Goal: Information Seeking & Learning: Learn about a topic

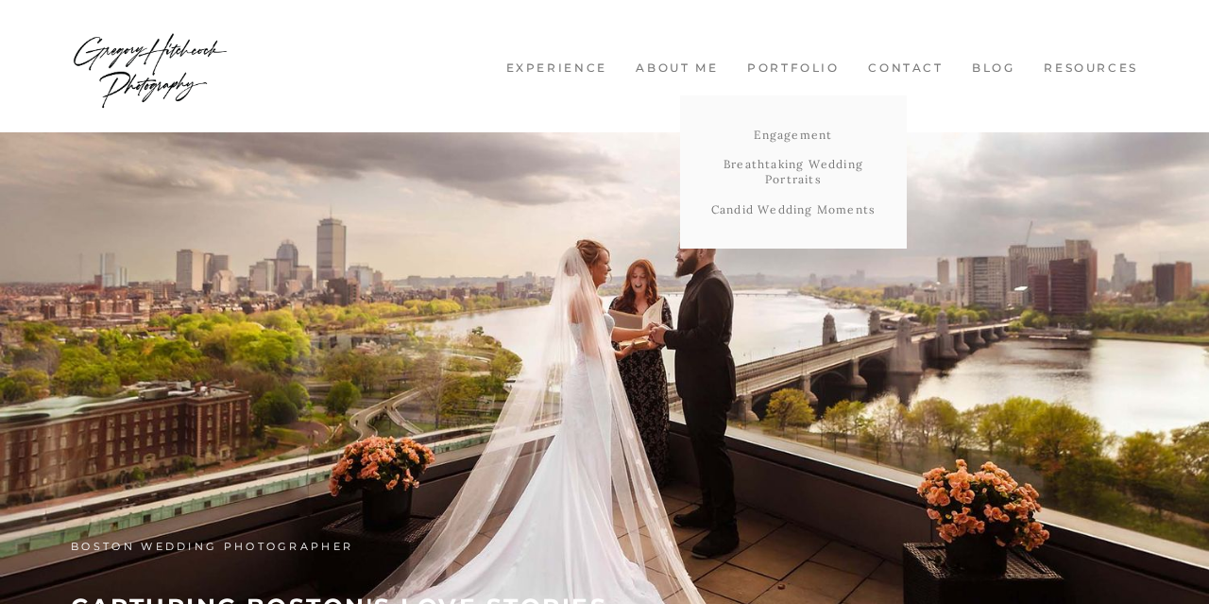
click at [800, 69] on link "Portfolio" at bounding box center [793, 68] width 111 height 16
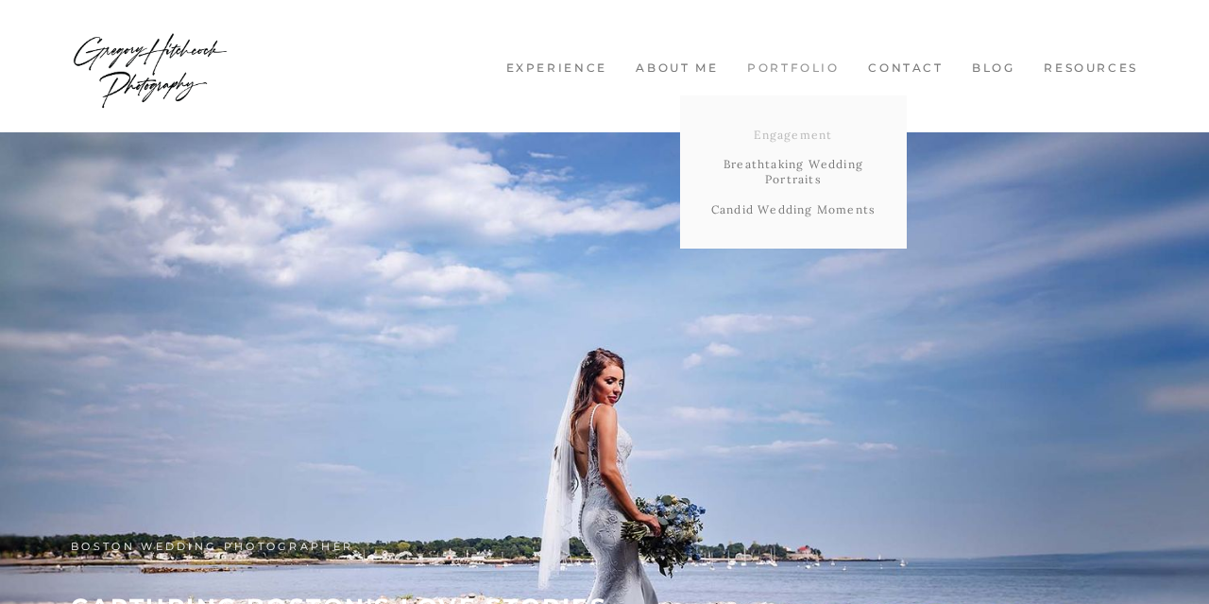
click at [789, 128] on link "Engagement" at bounding box center [793, 135] width 227 height 30
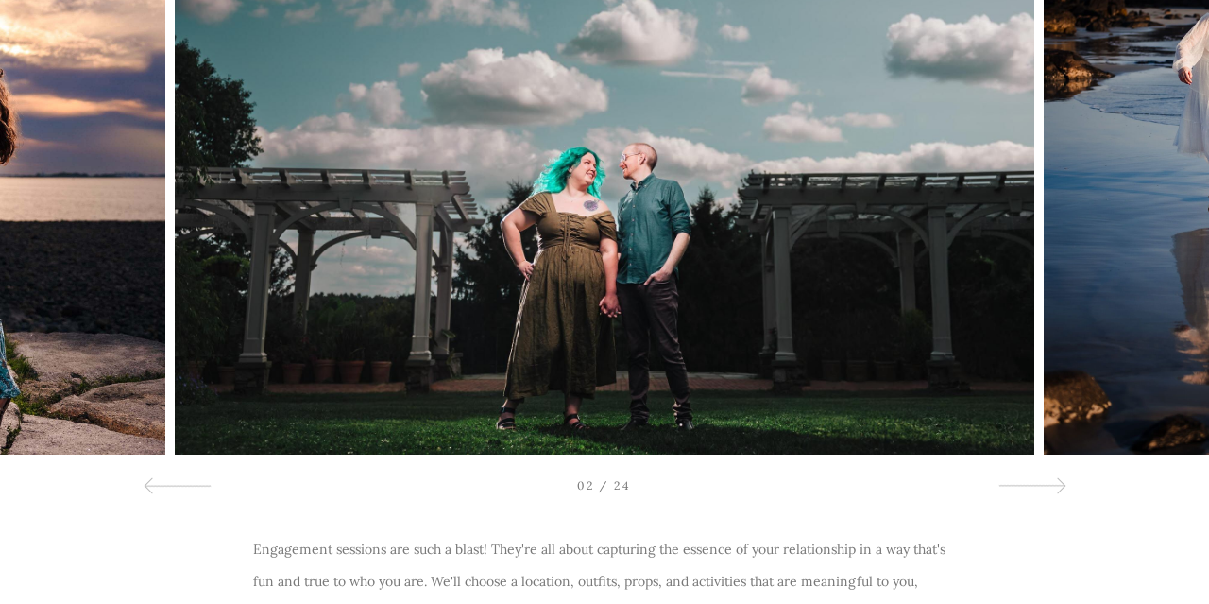
scroll to position [357, 0]
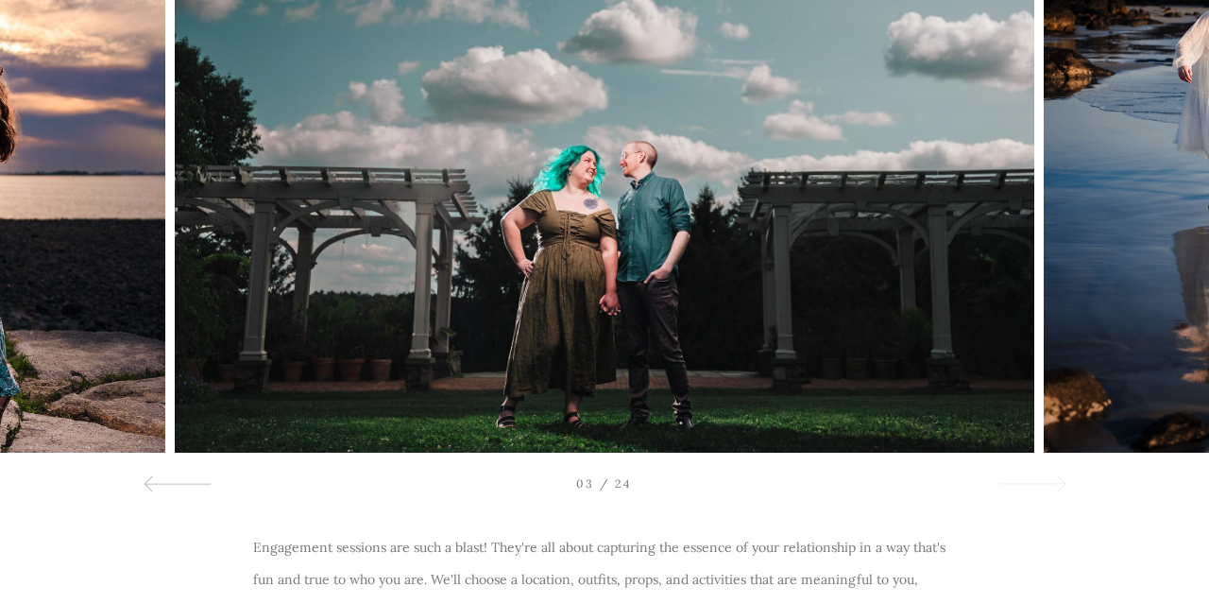
click at [1024, 486] on div at bounding box center [1032, 482] width 68 height 23
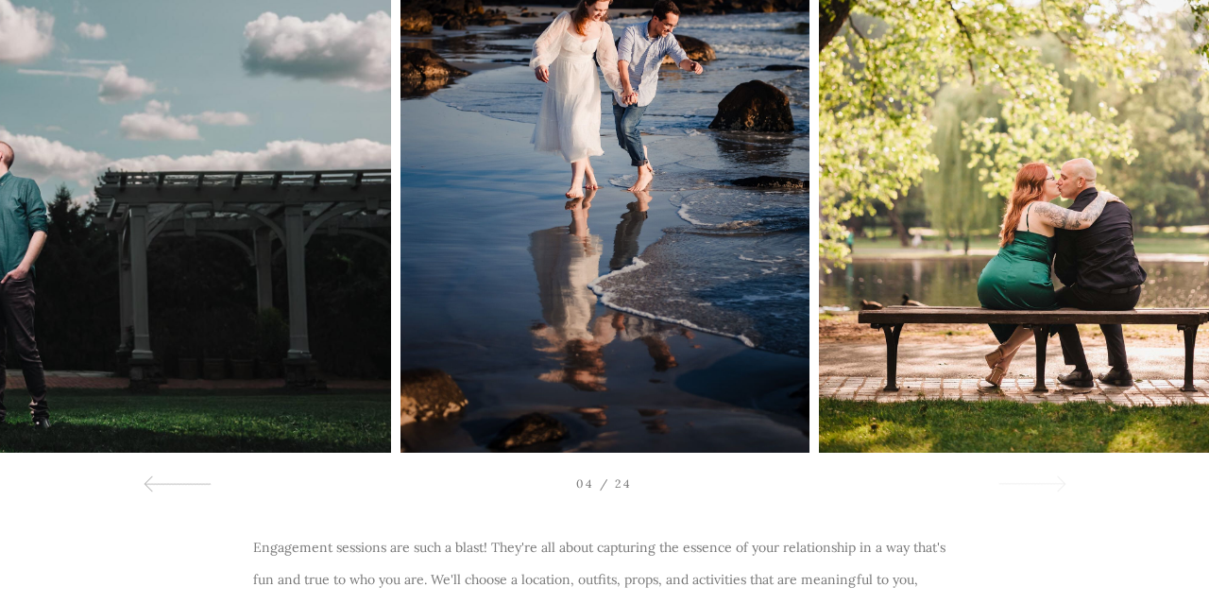
click at [1024, 486] on div at bounding box center [1032, 482] width 68 height 23
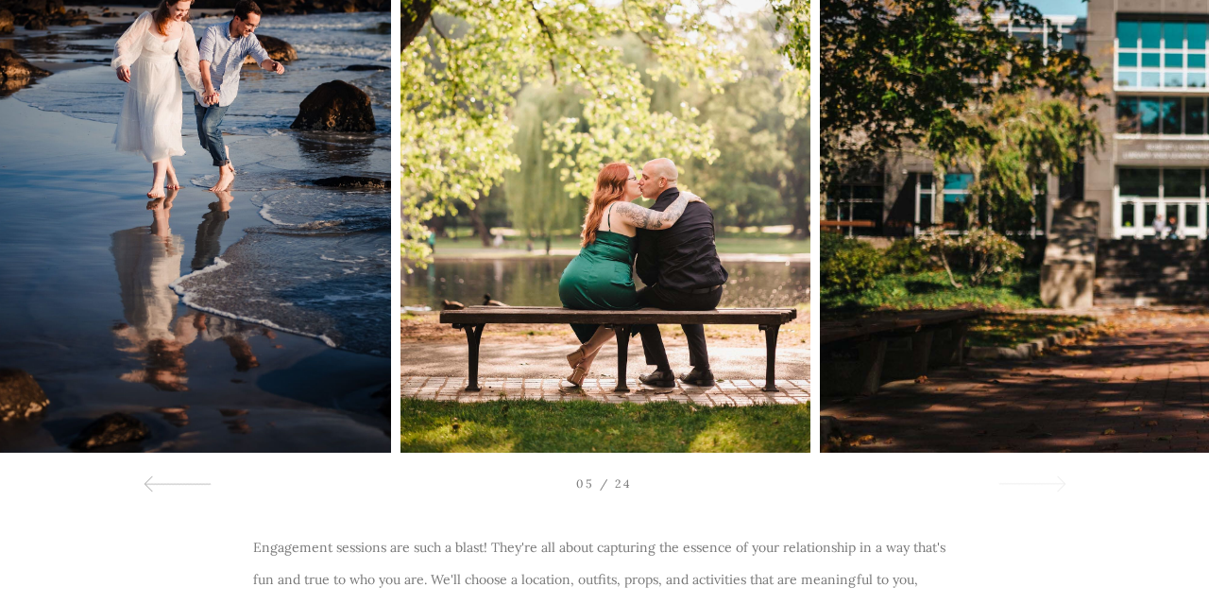
click at [1024, 486] on div at bounding box center [1032, 482] width 68 height 23
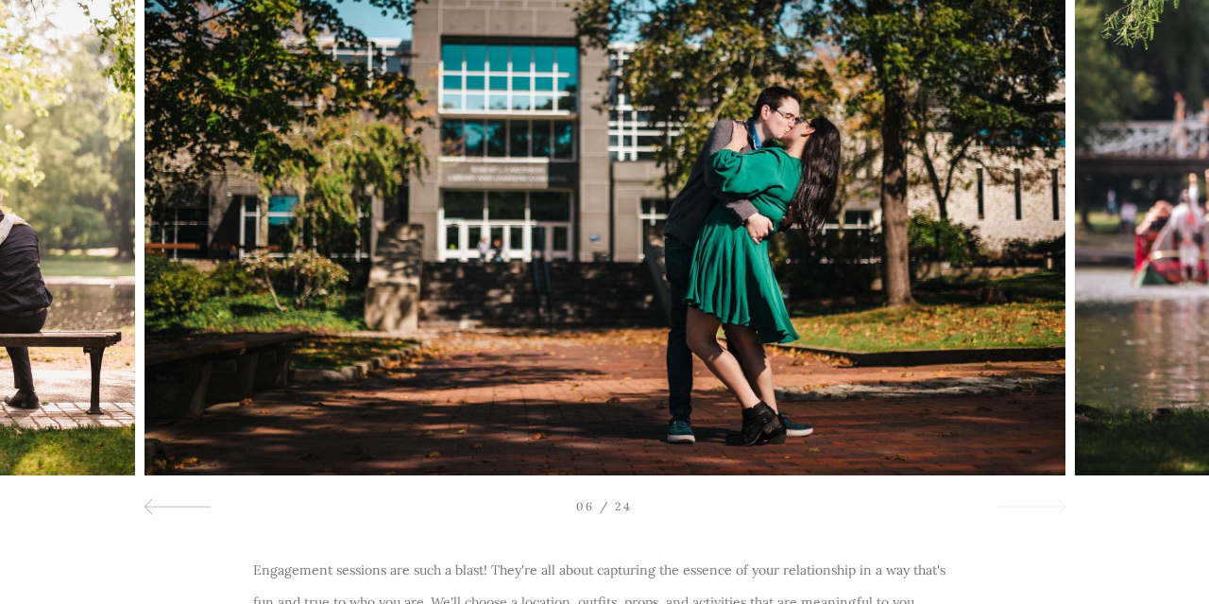
scroll to position [334, 0]
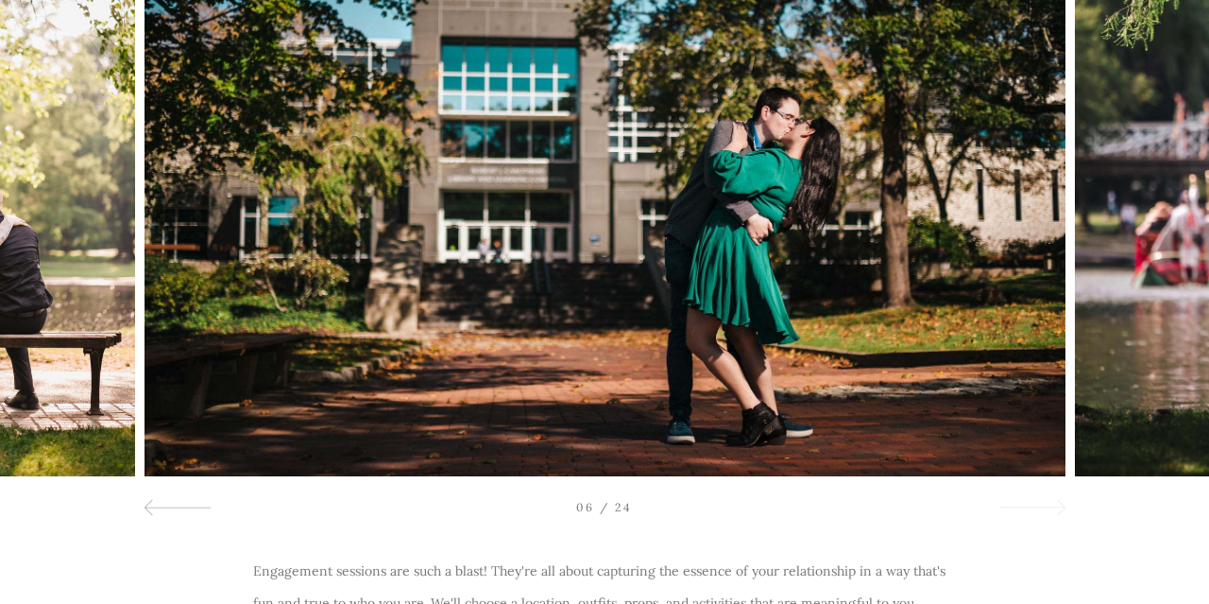
click at [1018, 511] on div at bounding box center [1032, 506] width 68 height 23
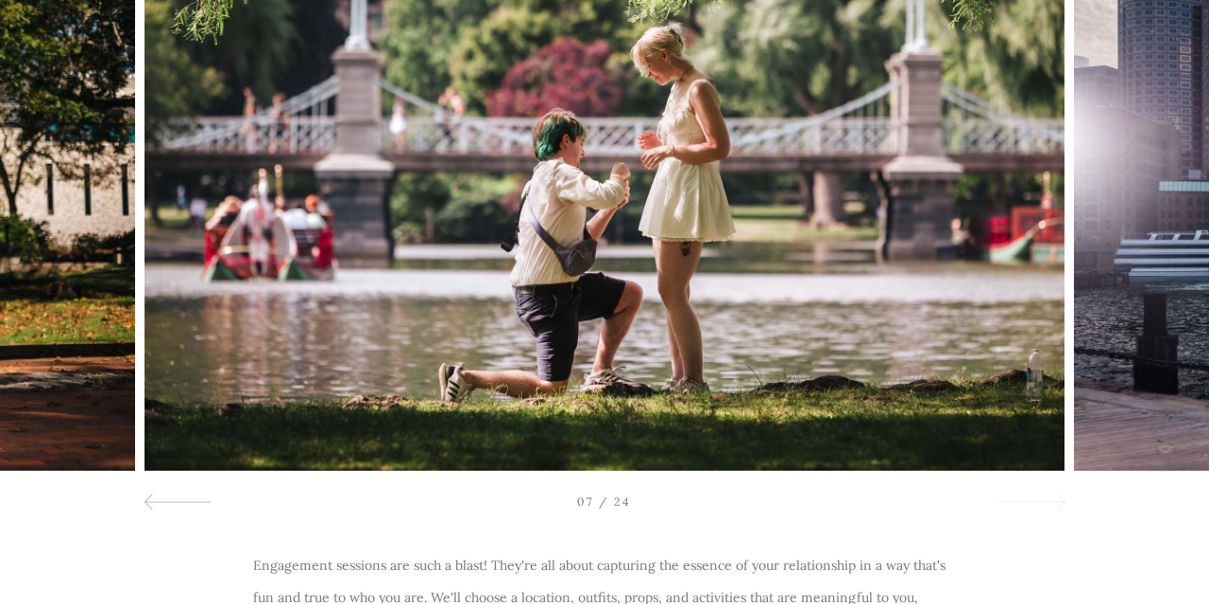
scroll to position [342, 0]
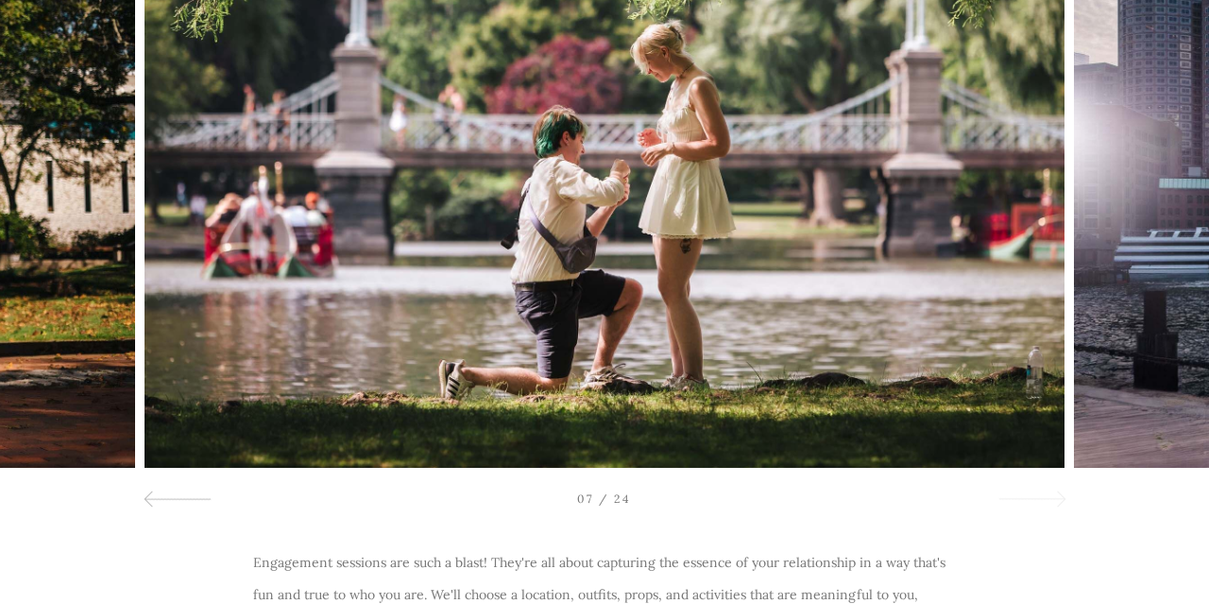
click at [1038, 491] on div at bounding box center [1032, 498] width 68 height 23
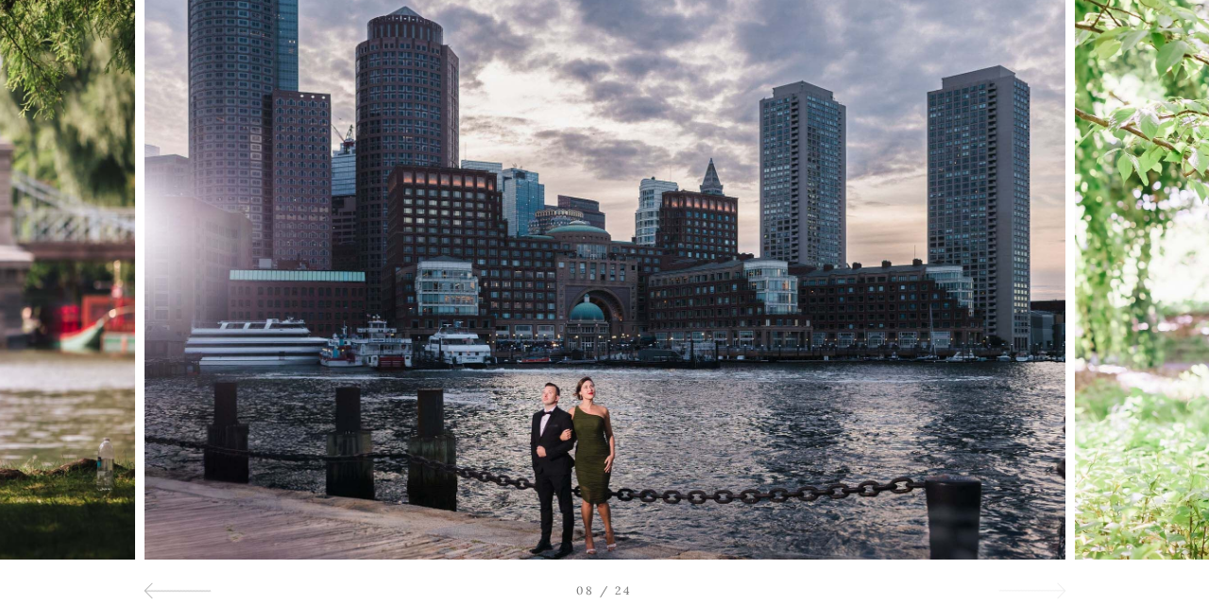
scroll to position [237, 0]
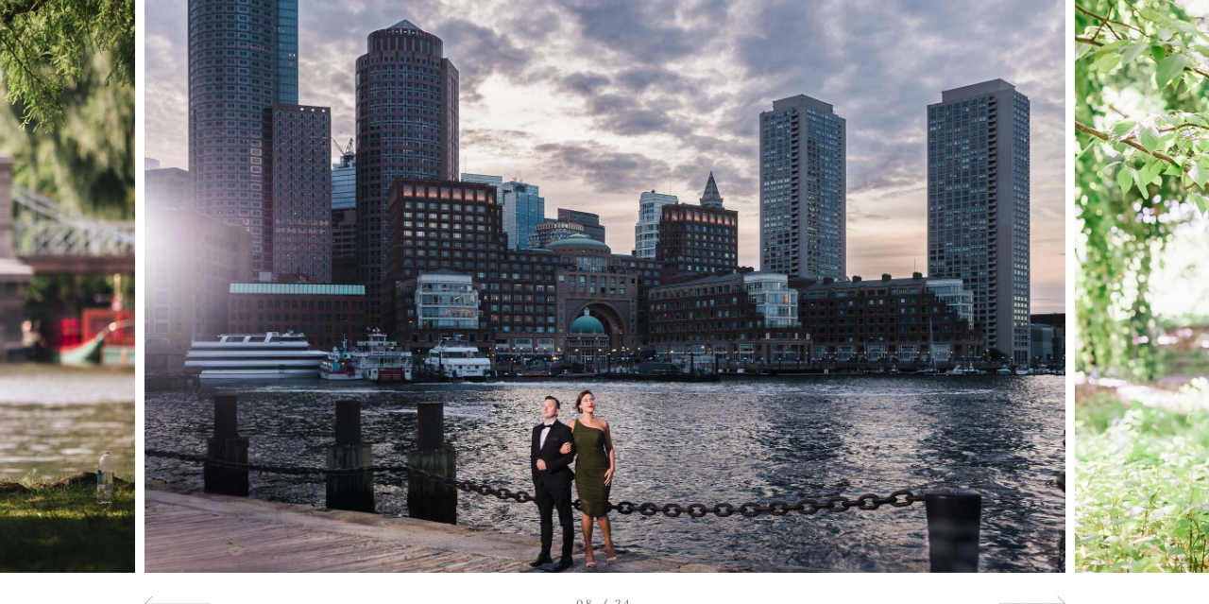
click at [1028, 523] on div at bounding box center [1089, 265] width 242 height 614
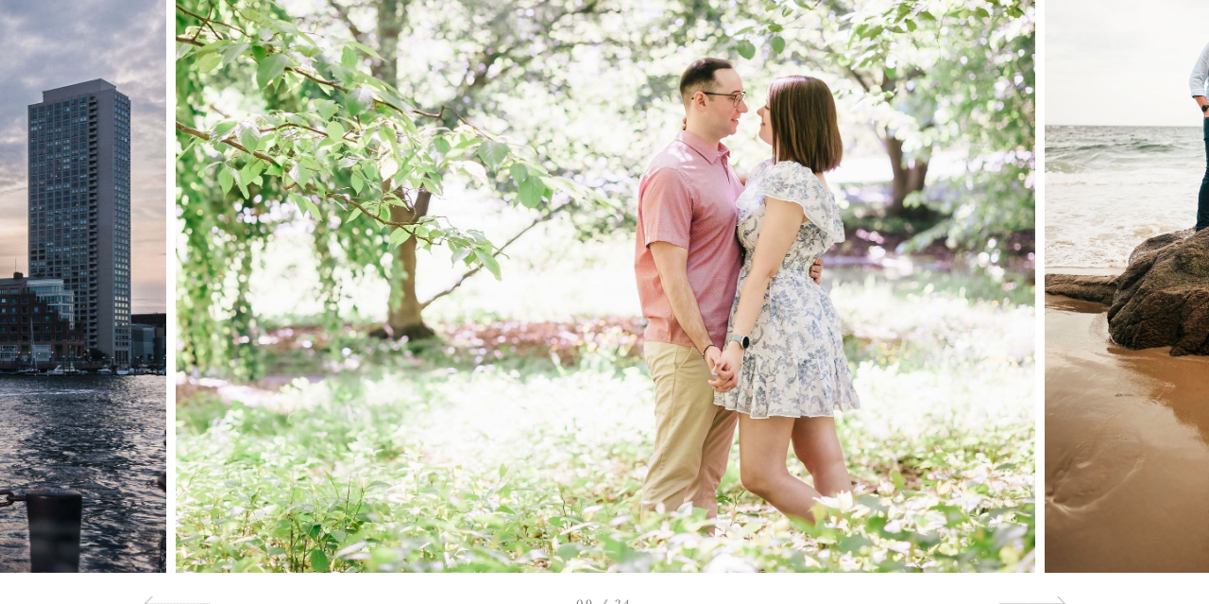
click at [1028, 523] on div at bounding box center [1089, 265] width 242 height 614
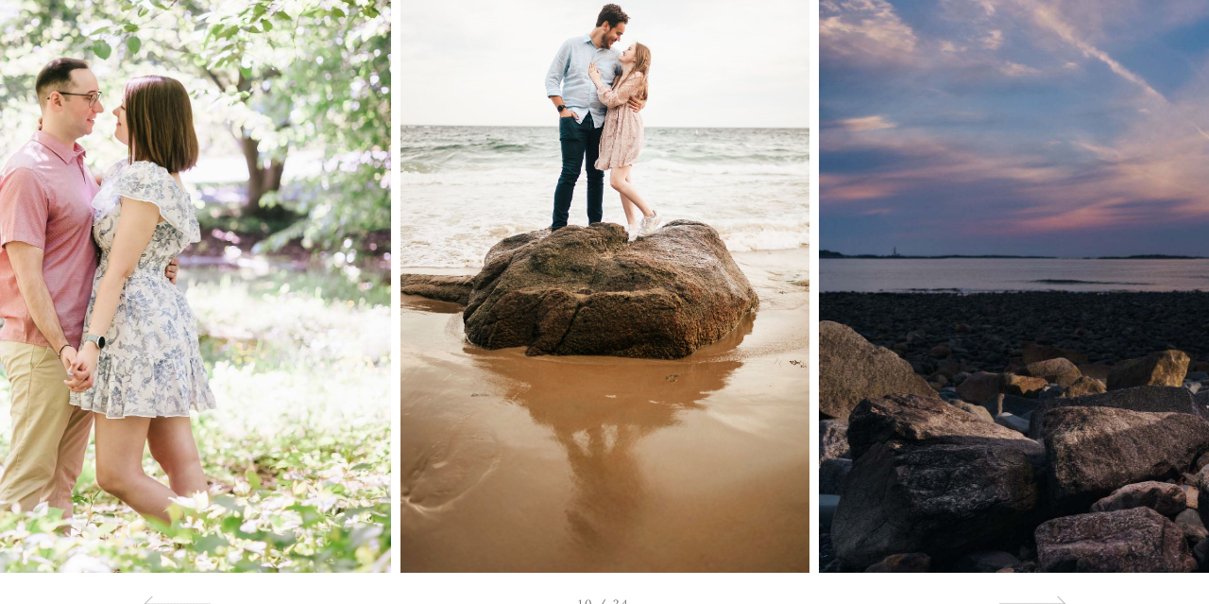
click at [1028, 523] on div at bounding box center [1089, 265] width 242 height 614
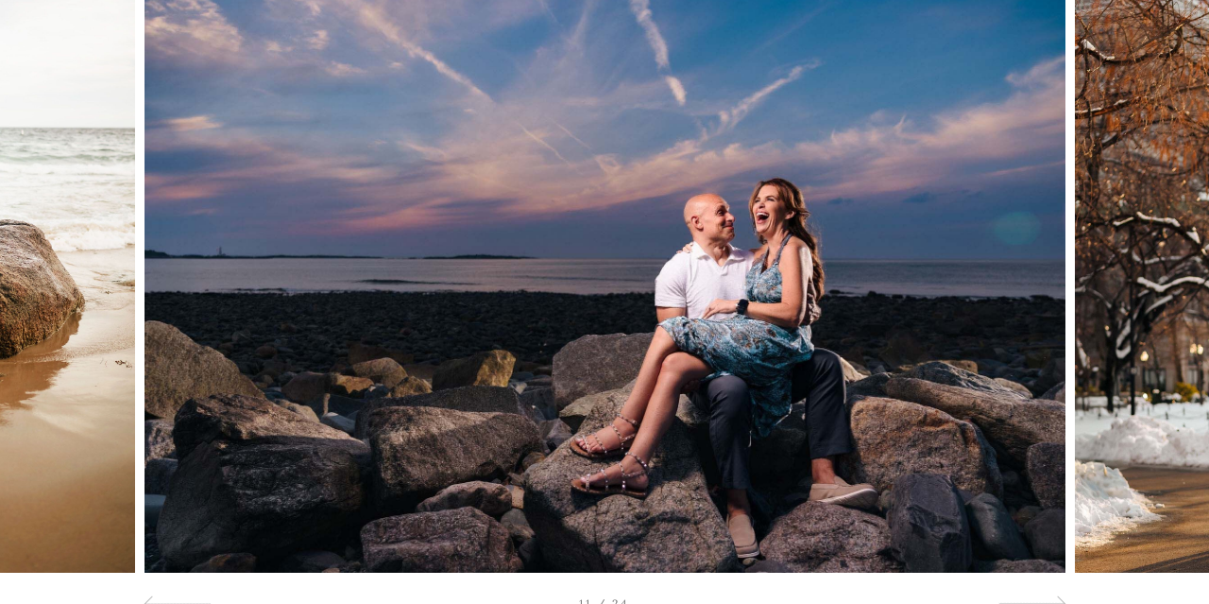
click at [1030, 497] on div at bounding box center [1089, 265] width 242 height 614
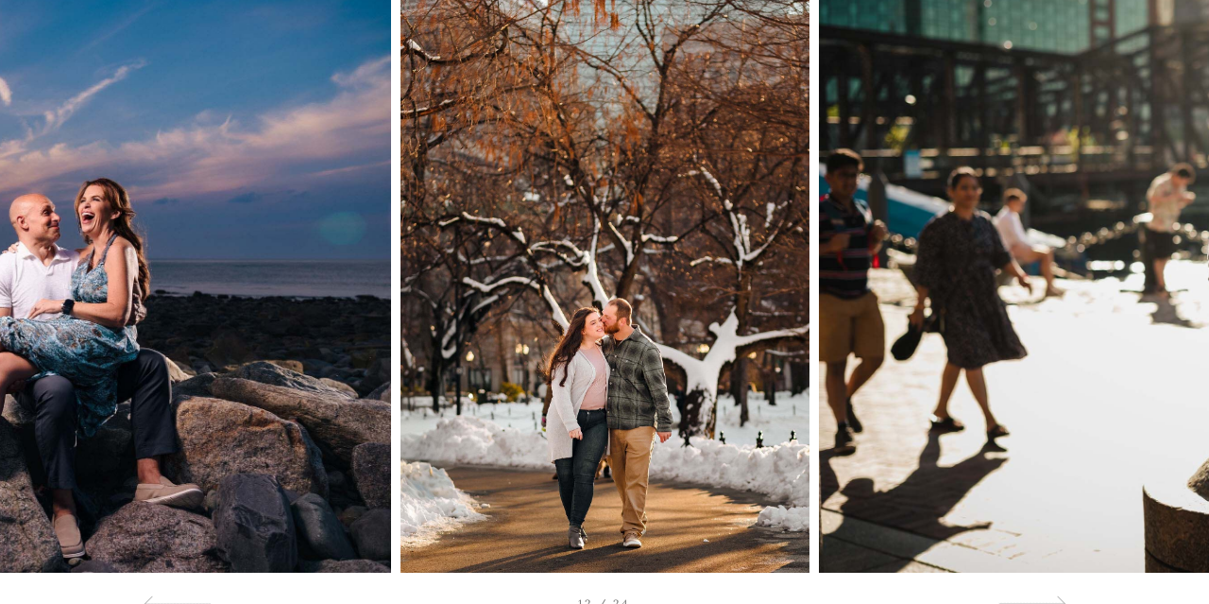
click at [1037, 485] on div at bounding box center [1089, 265] width 242 height 614
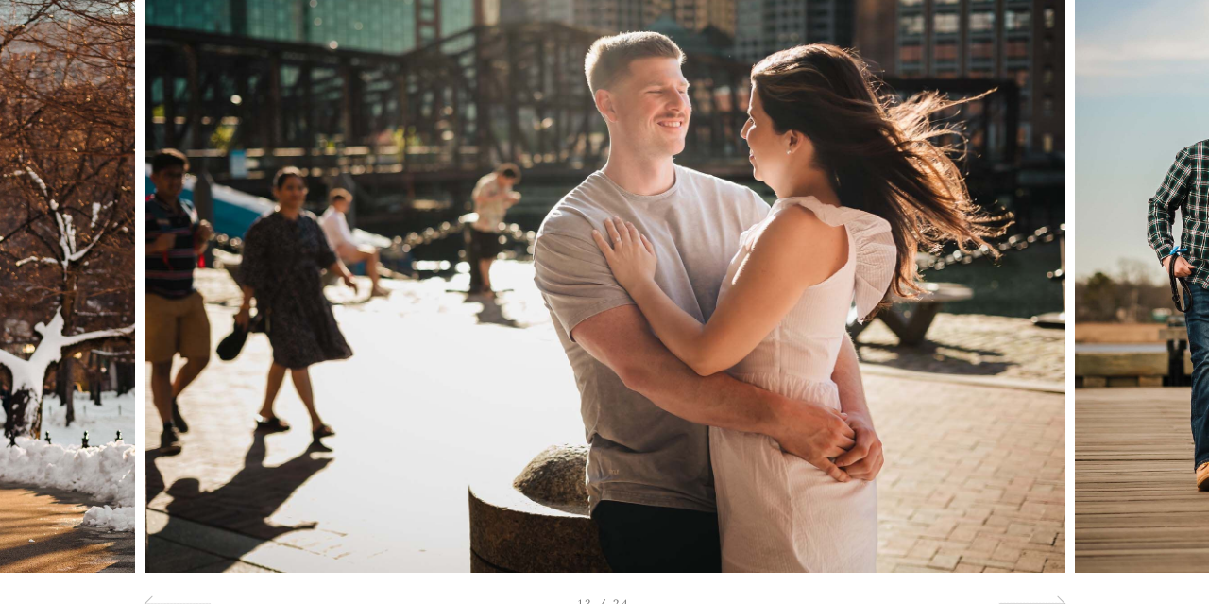
click at [1037, 485] on div at bounding box center [1089, 265] width 242 height 614
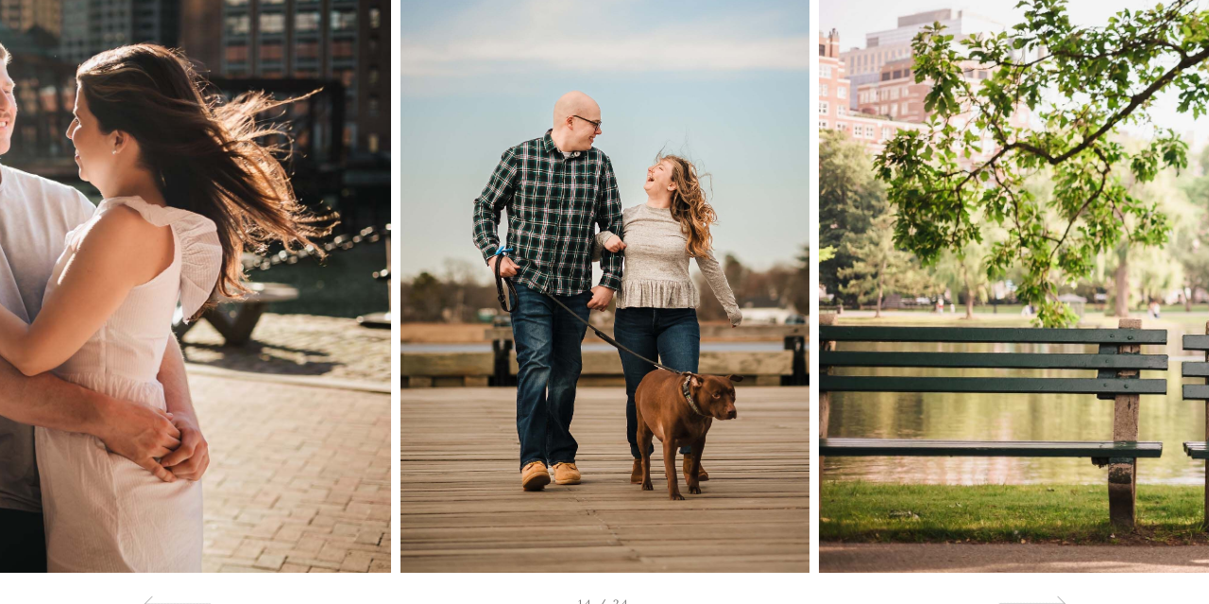
click at [1037, 485] on div at bounding box center [1089, 265] width 242 height 614
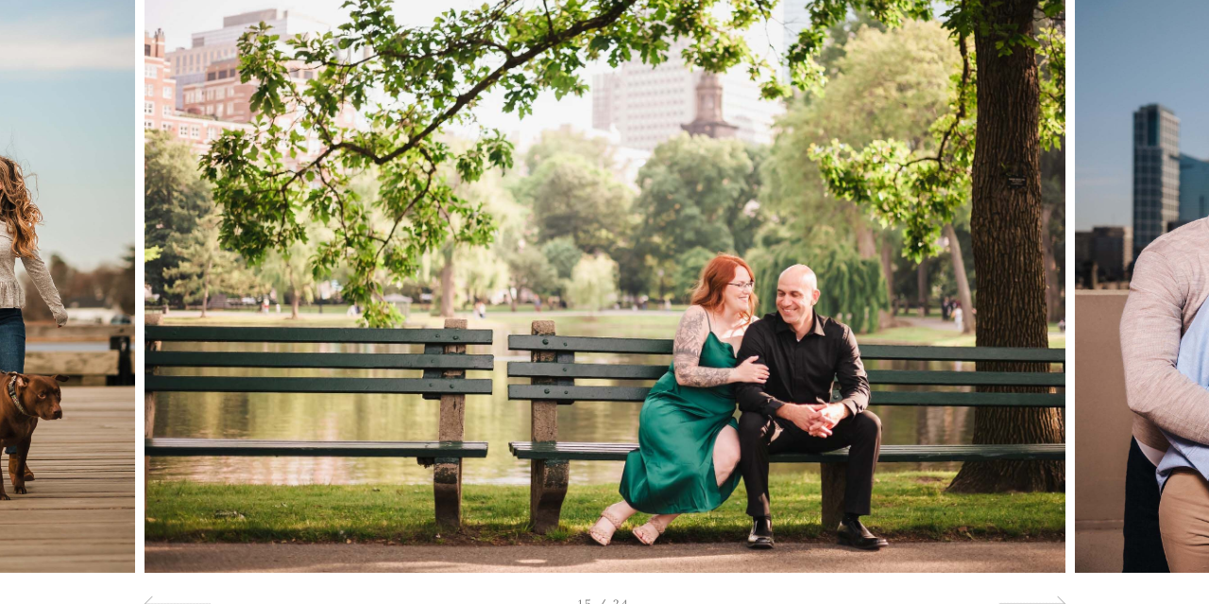
click at [1037, 485] on div at bounding box center [1089, 265] width 242 height 614
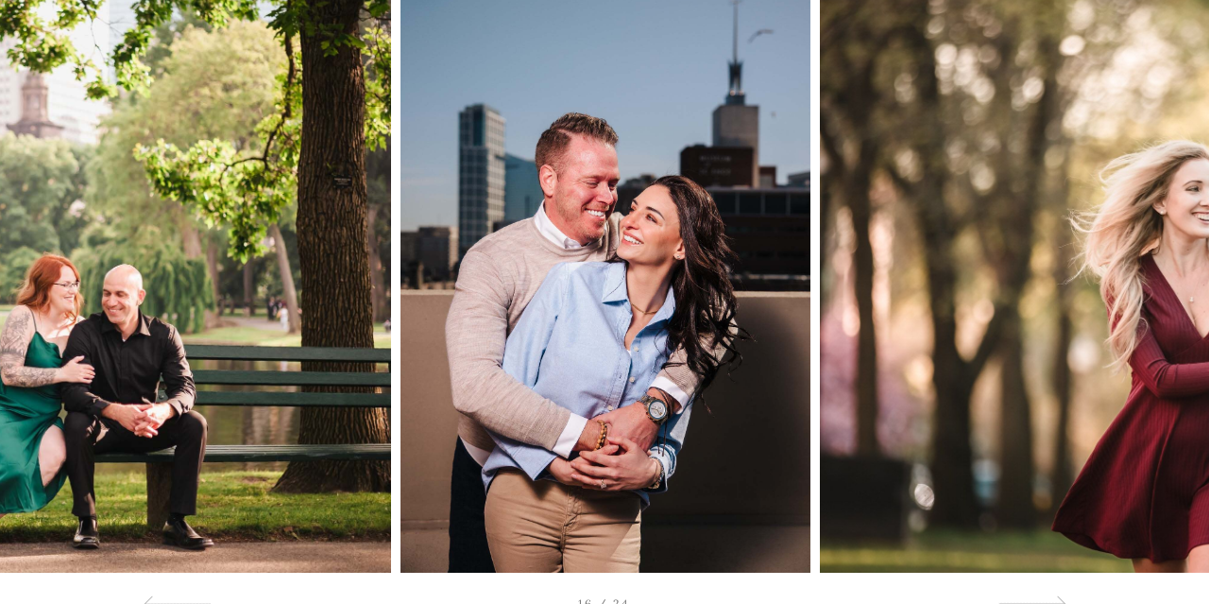
click at [1037, 485] on div at bounding box center [1089, 265] width 242 height 614
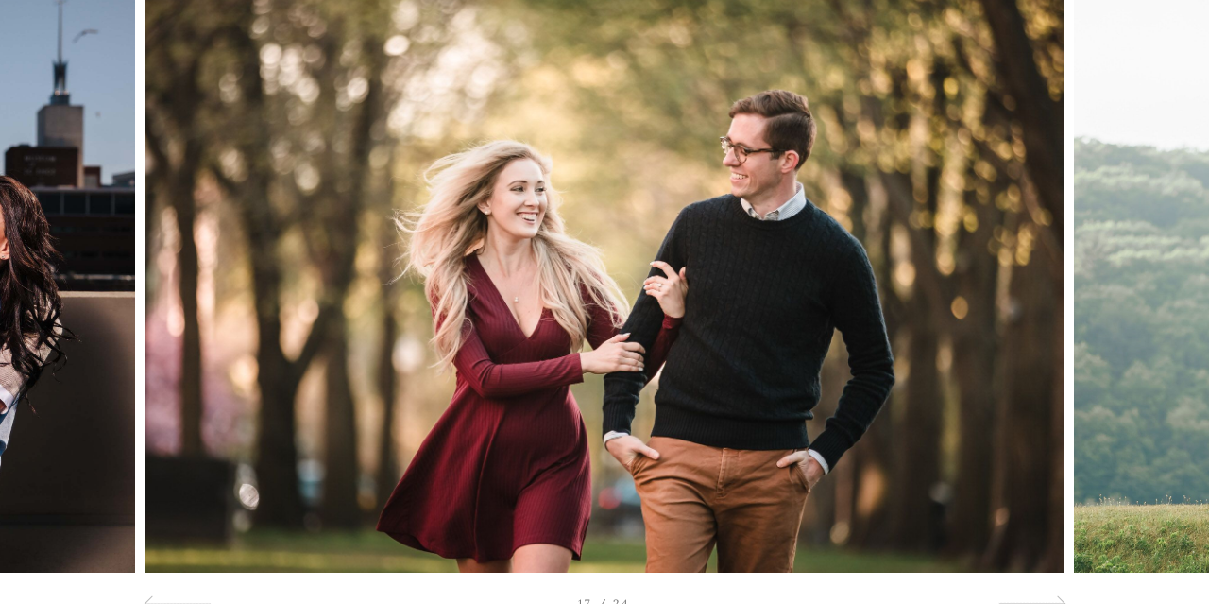
click at [1037, 485] on div at bounding box center [1089, 265] width 242 height 614
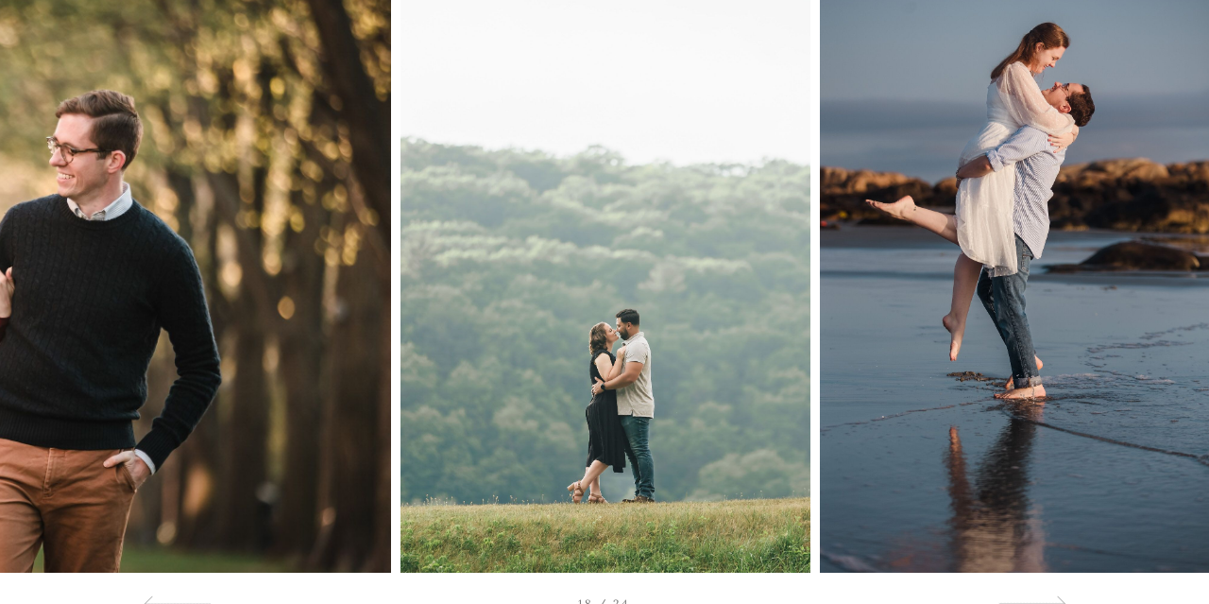
click at [1037, 485] on div at bounding box center [1089, 265] width 242 height 614
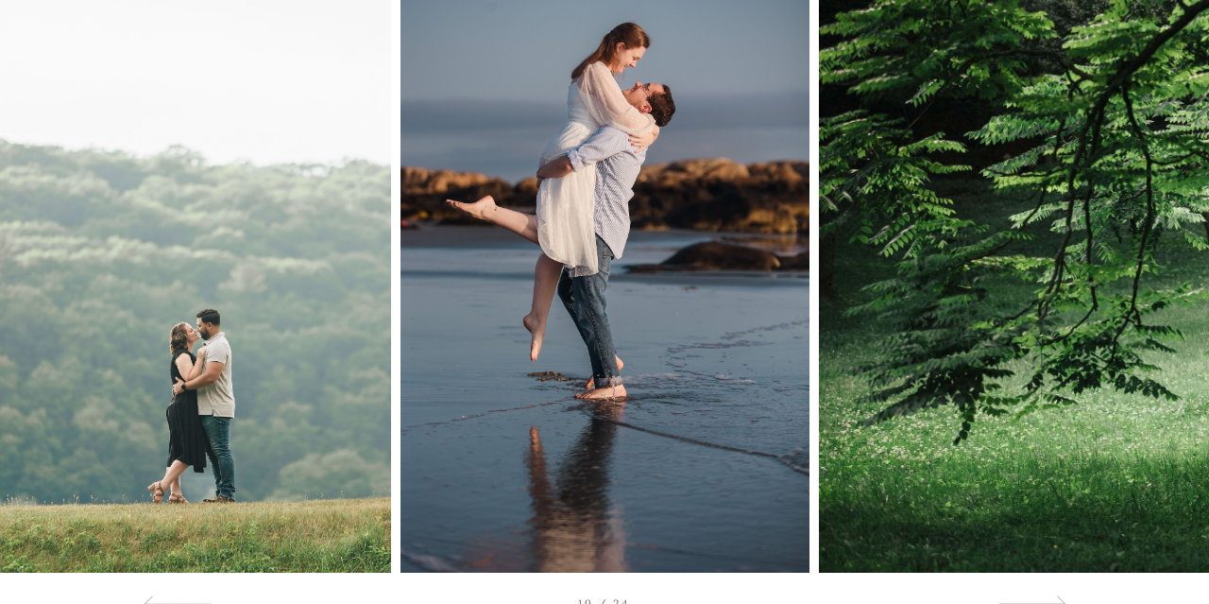
click at [1098, 516] on div at bounding box center [1089, 265] width 242 height 614
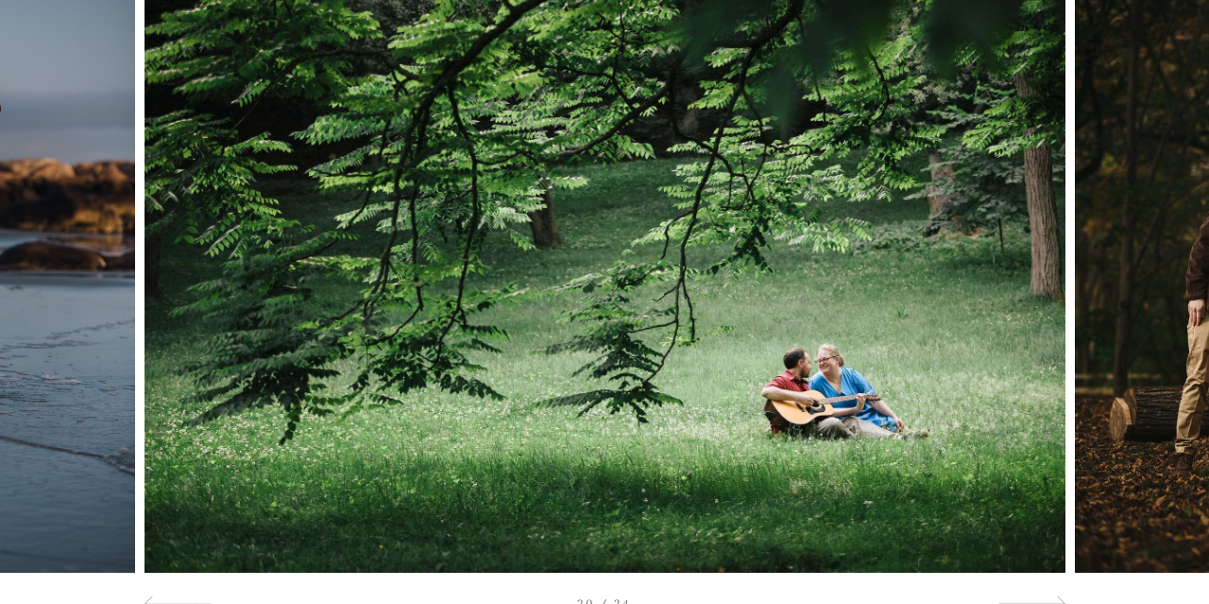
click at [1106, 522] on div at bounding box center [1089, 265] width 242 height 614
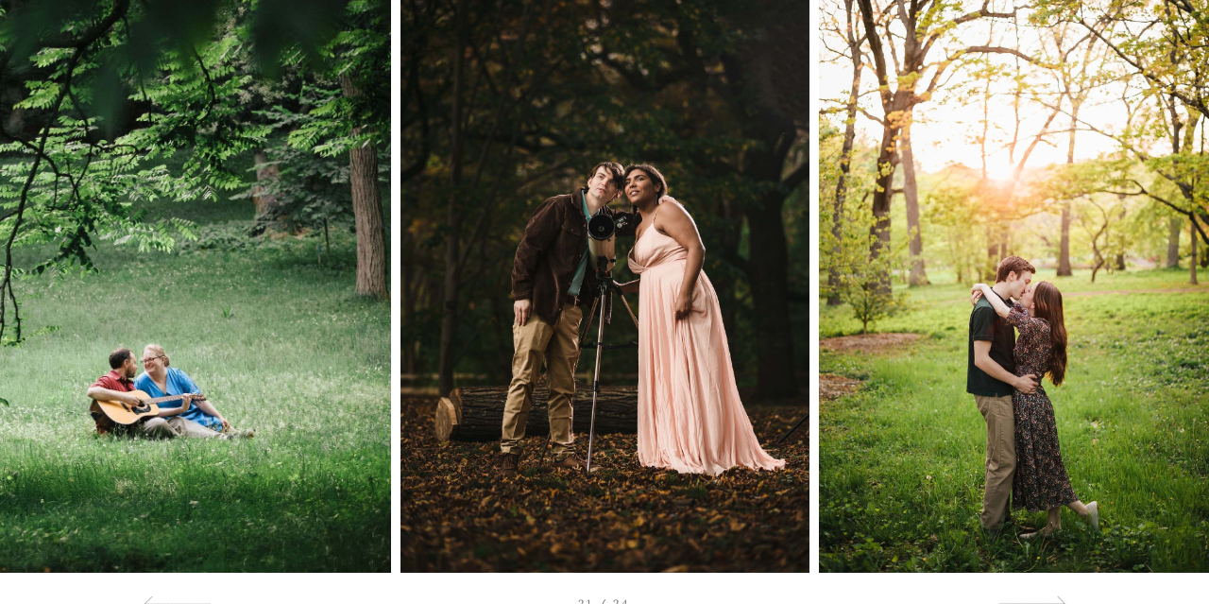
click at [1076, 513] on div at bounding box center [1089, 265] width 242 height 614
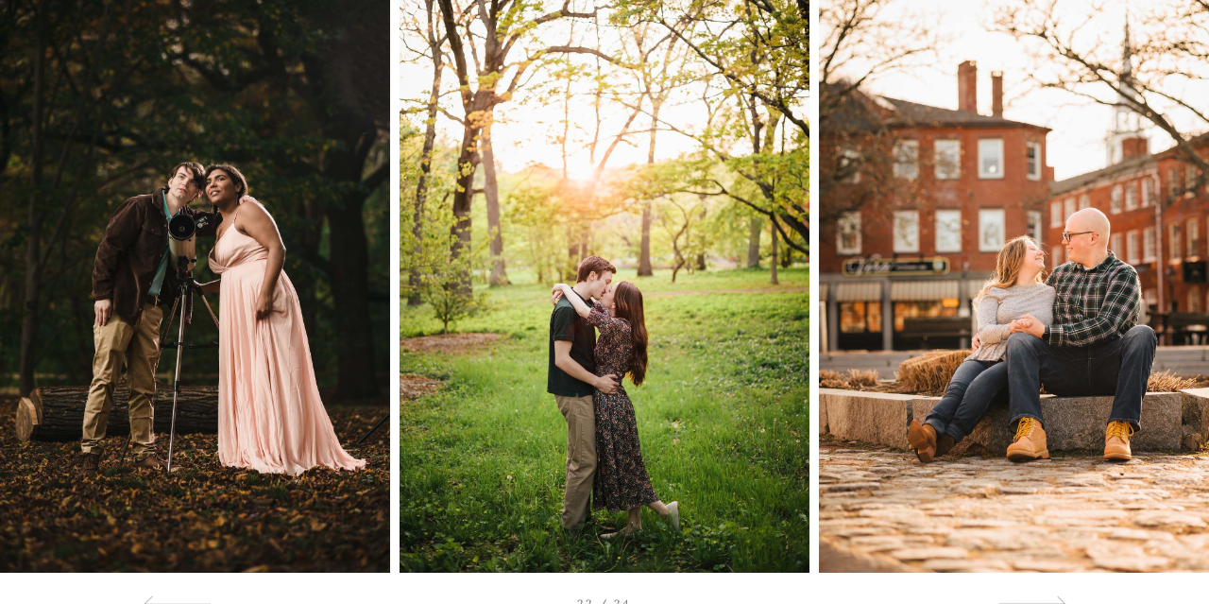
click at [1076, 513] on div at bounding box center [1089, 265] width 242 height 614
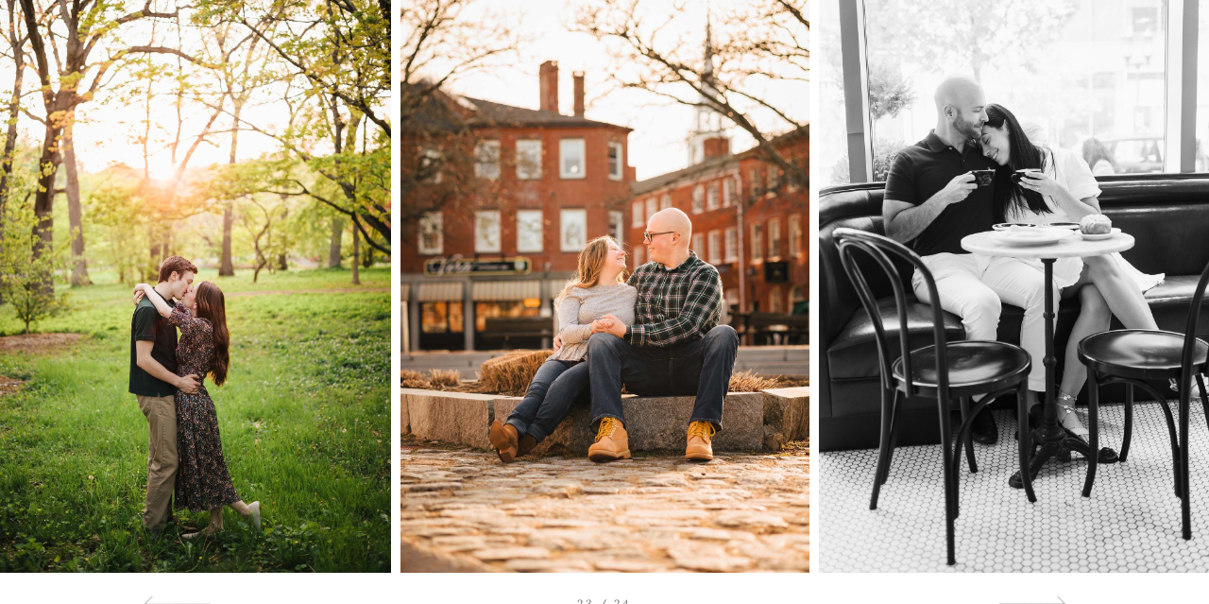
click at [1076, 513] on div at bounding box center [1089, 265] width 242 height 614
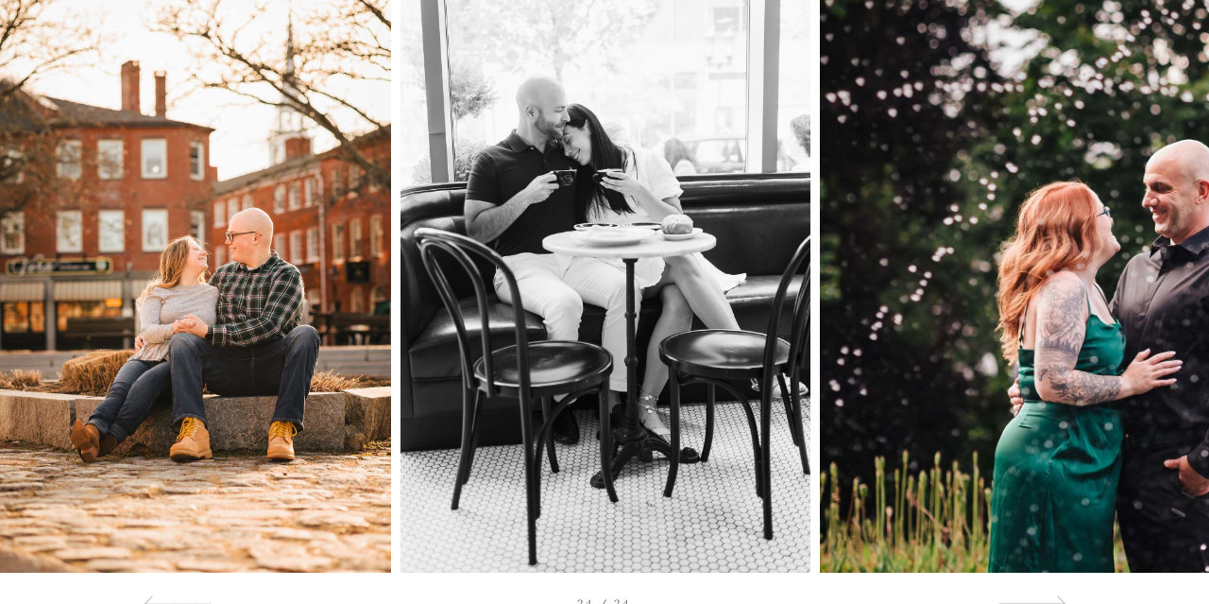
click at [1146, 533] on div at bounding box center [1089, 265] width 242 height 614
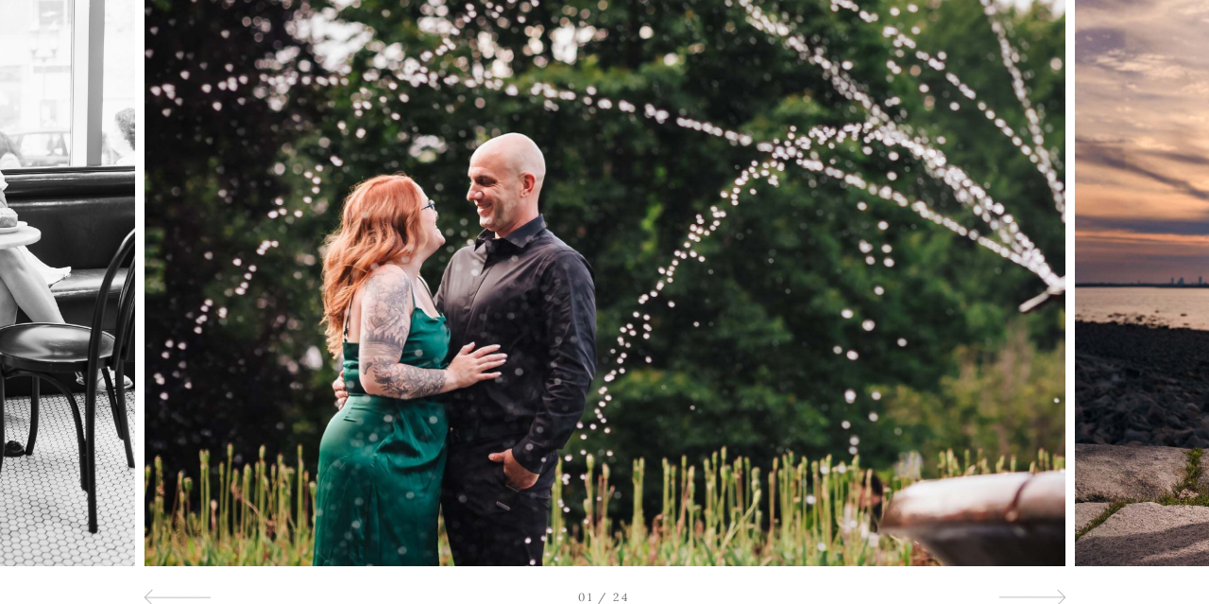
scroll to position [0, 0]
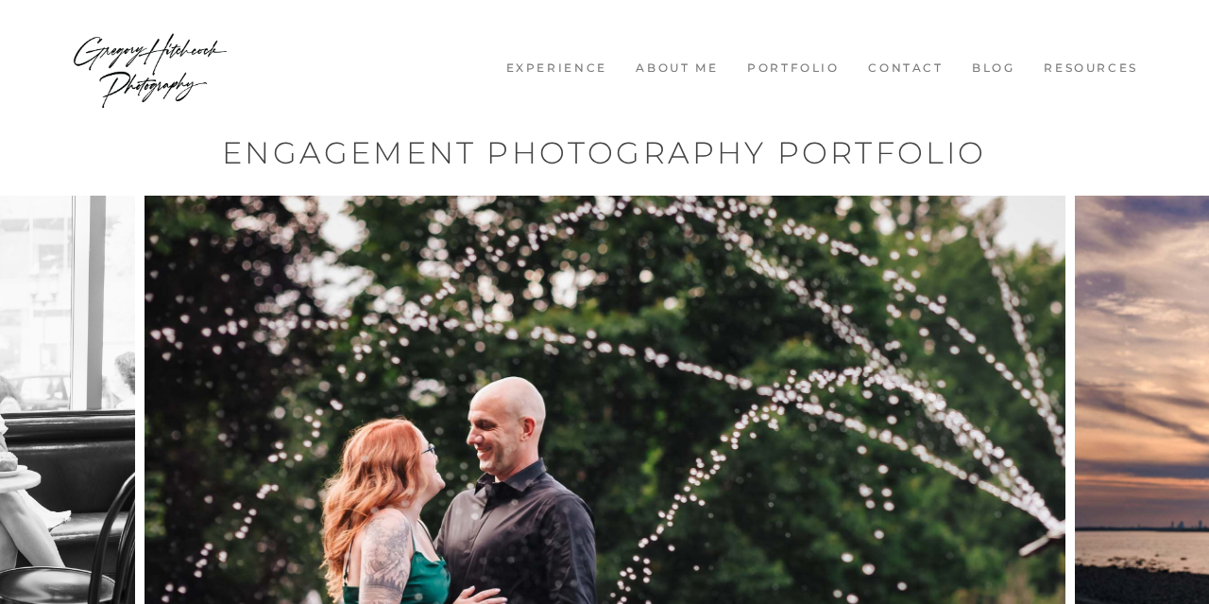
click at [872, 254] on img at bounding box center [605, 503] width 921 height 614
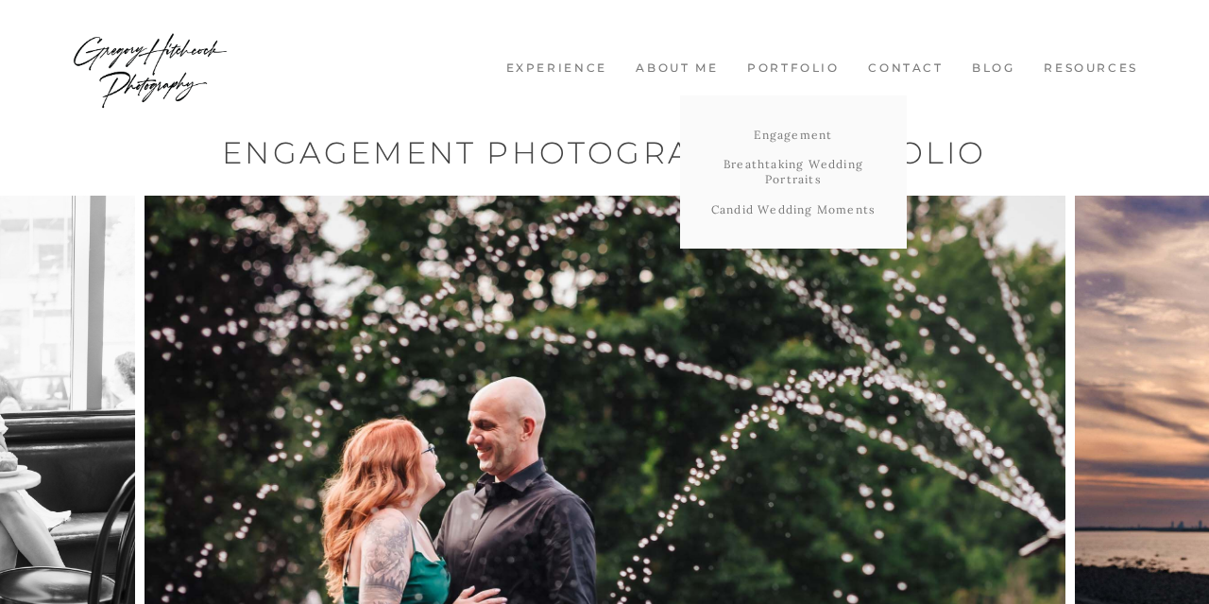
click at [817, 73] on link "Portfolio" at bounding box center [793, 68] width 111 height 16
click at [812, 160] on link "Breathtaking Wedding Portraits" at bounding box center [793, 171] width 227 height 44
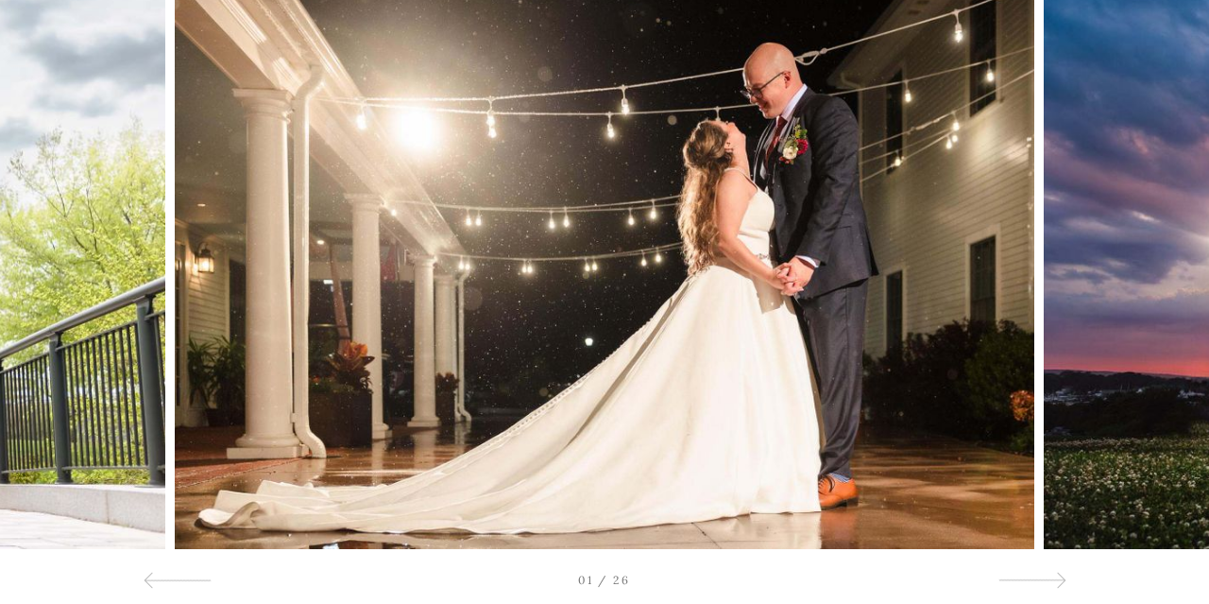
scroll to position [254, 0]
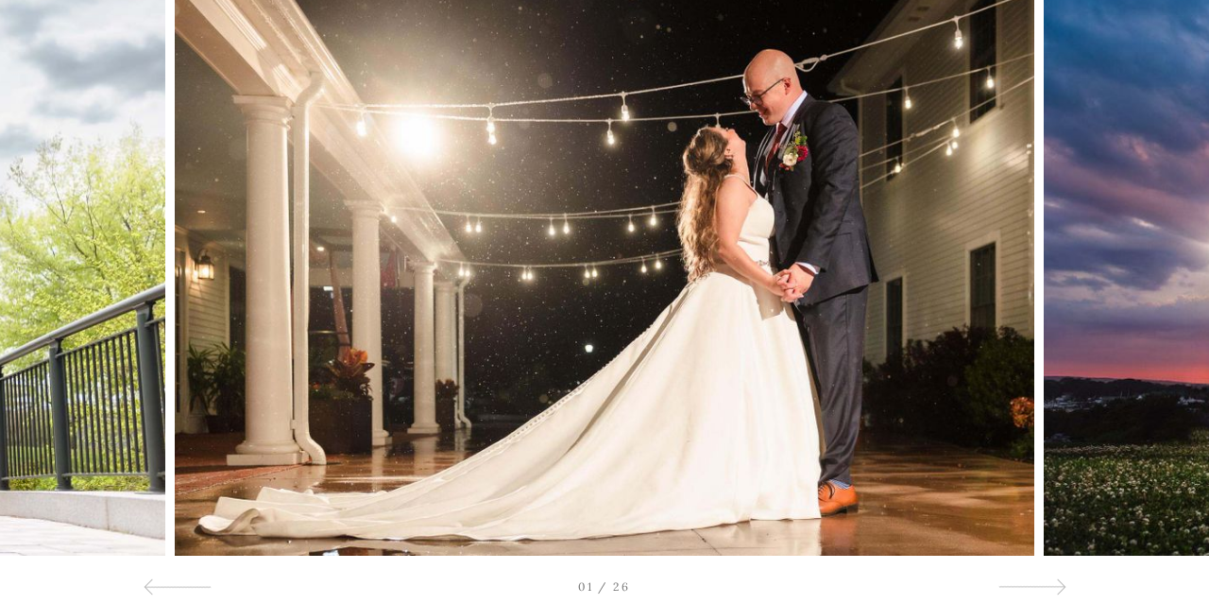
click at [1009, 531] on div at bounding box center [1089, 248] width 242 height 614
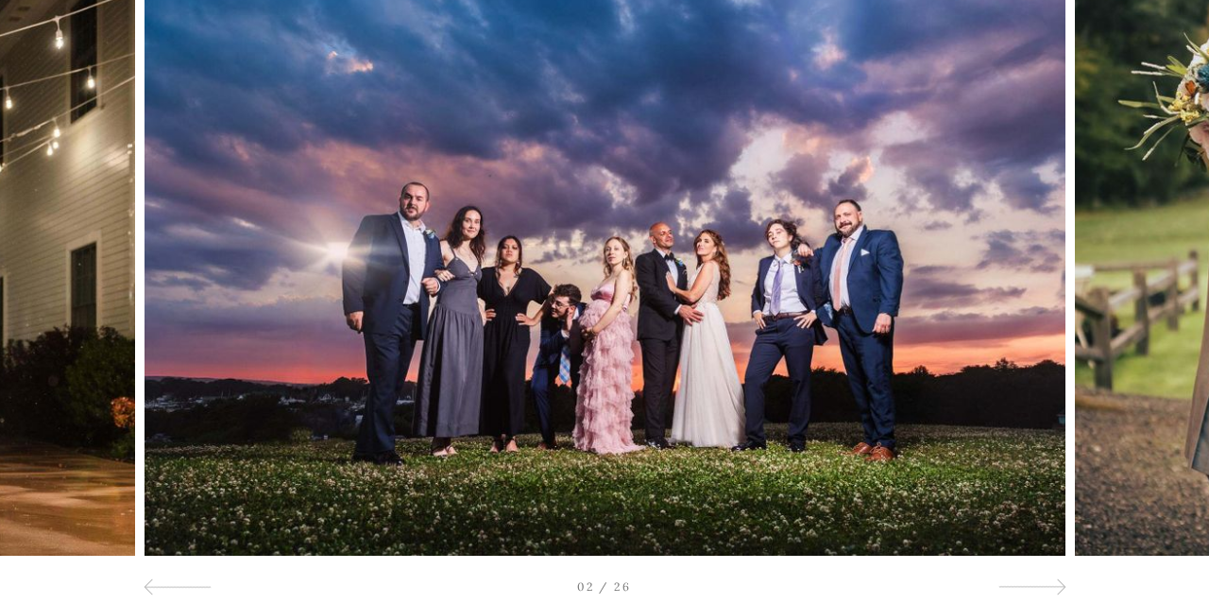
click at [1009, 531] on div at bounding box center [1089, 248] width 242 height 614
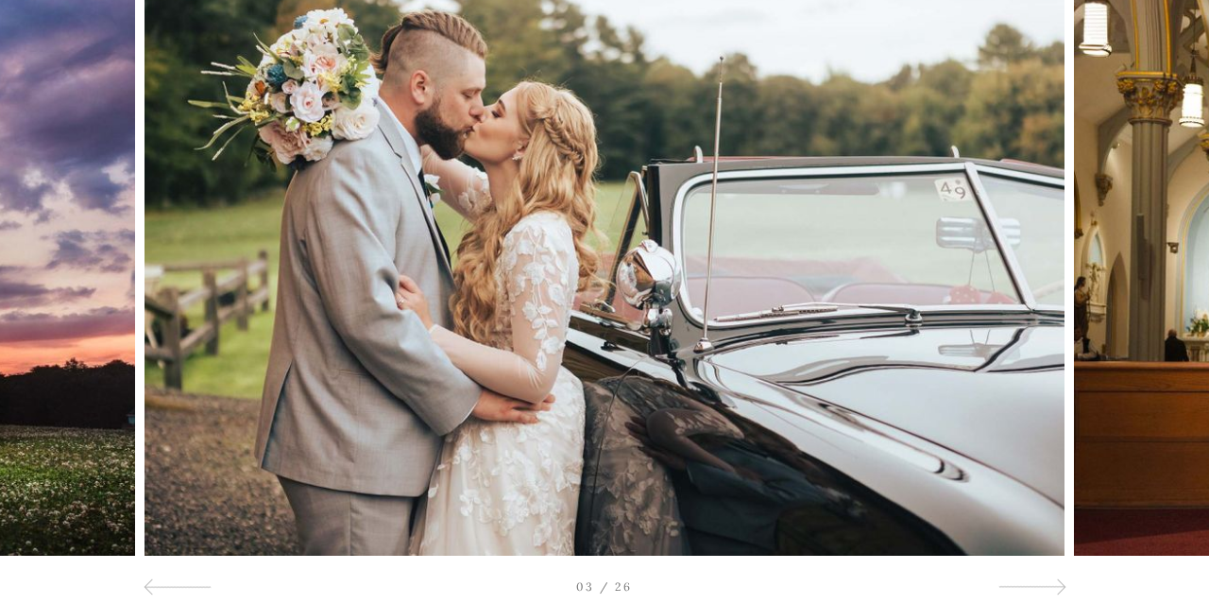
click at [1026, 518] on div at bounding box center [1089, 248] width 242 height 614
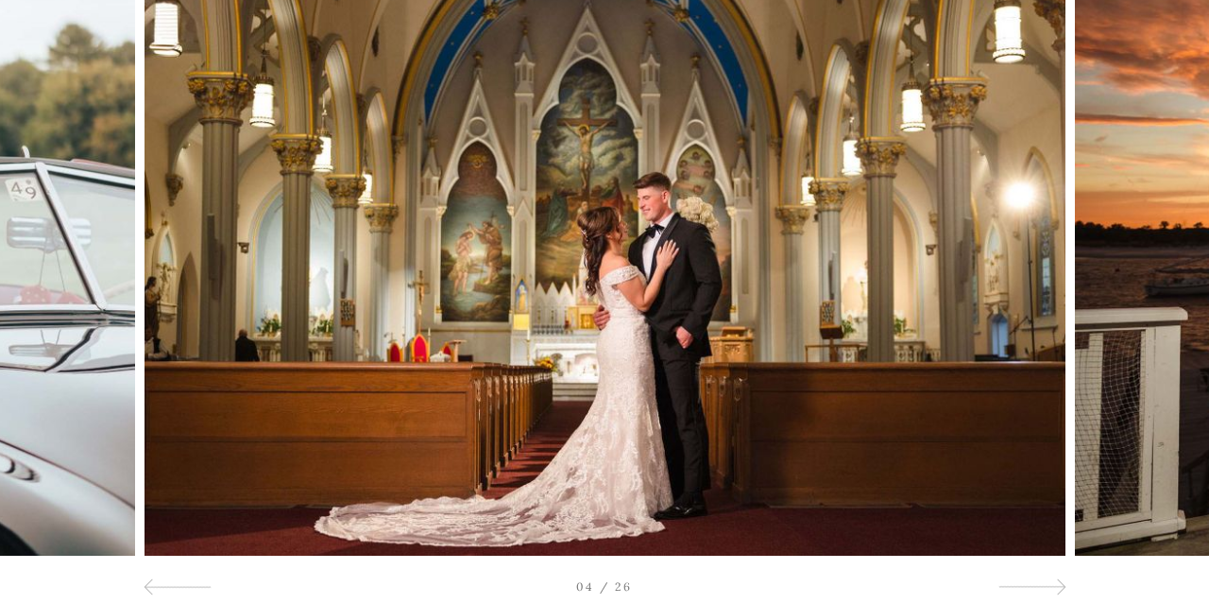
click at [1026, 518] on div at bounding box center [1089, 248] width 242 height 614
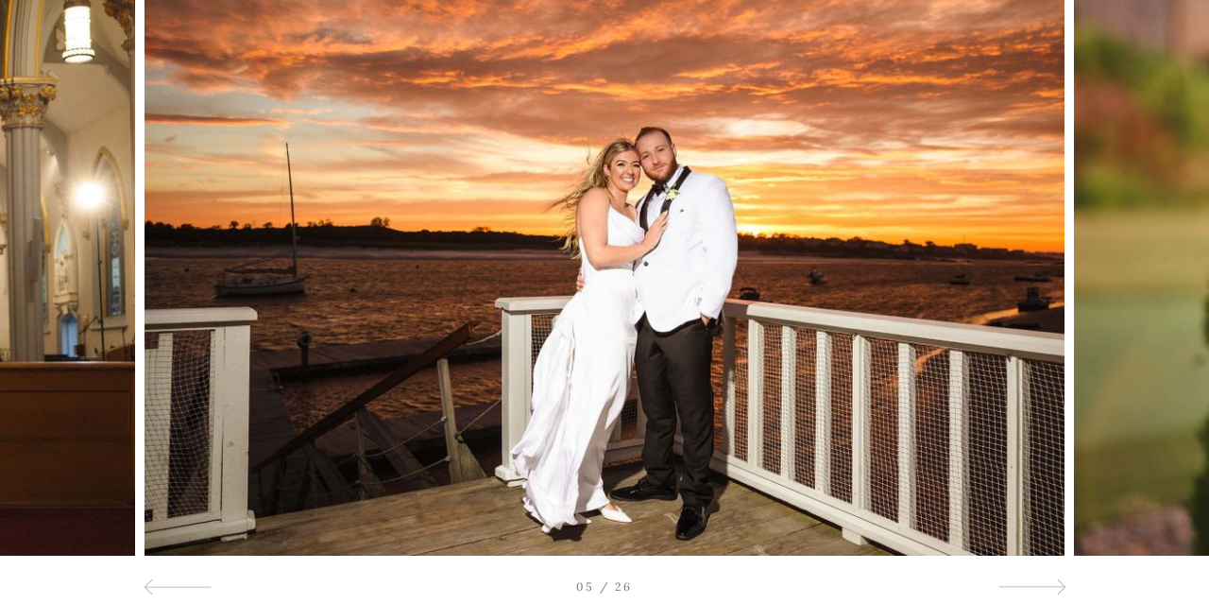
click at [1026, 518] on div at bounding box center [1089, 248] width 242 height 614
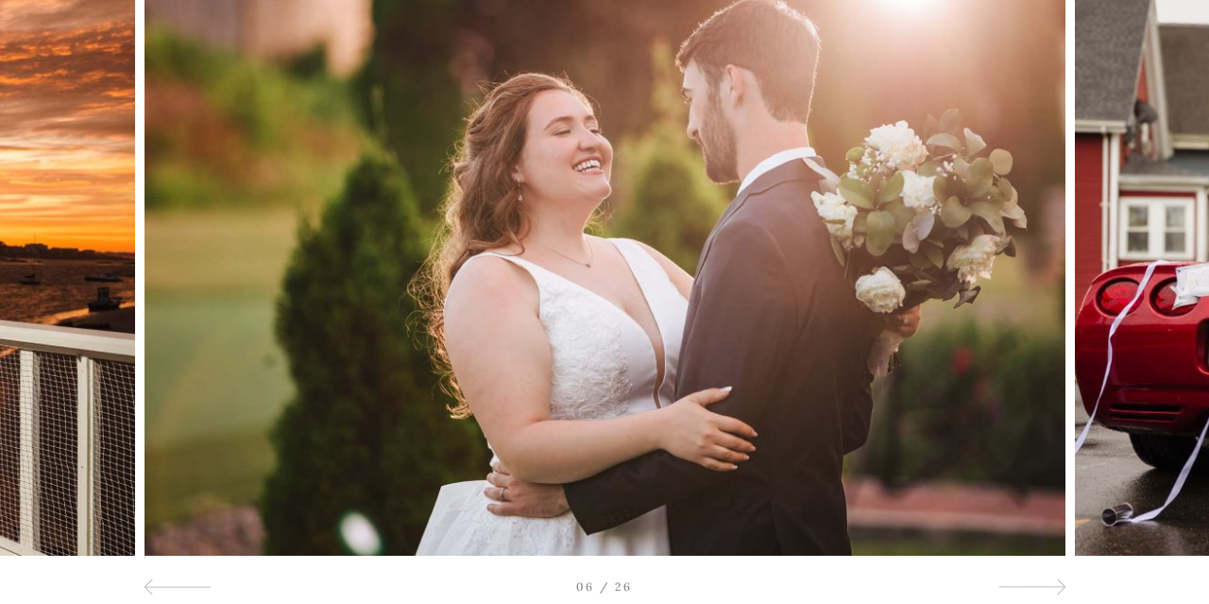
click at [1026, 518] on div at bounding box center [1089, 248] width 242 height 614
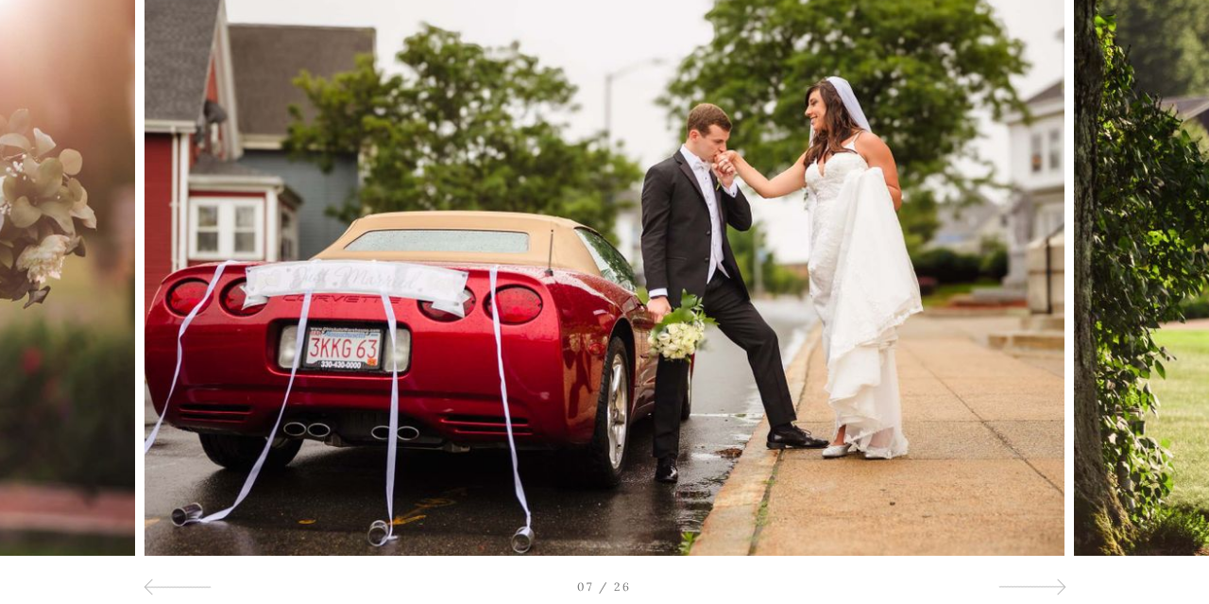
click at [1026, 518] on div at bounding box center [1089, 248] width 242 height 614
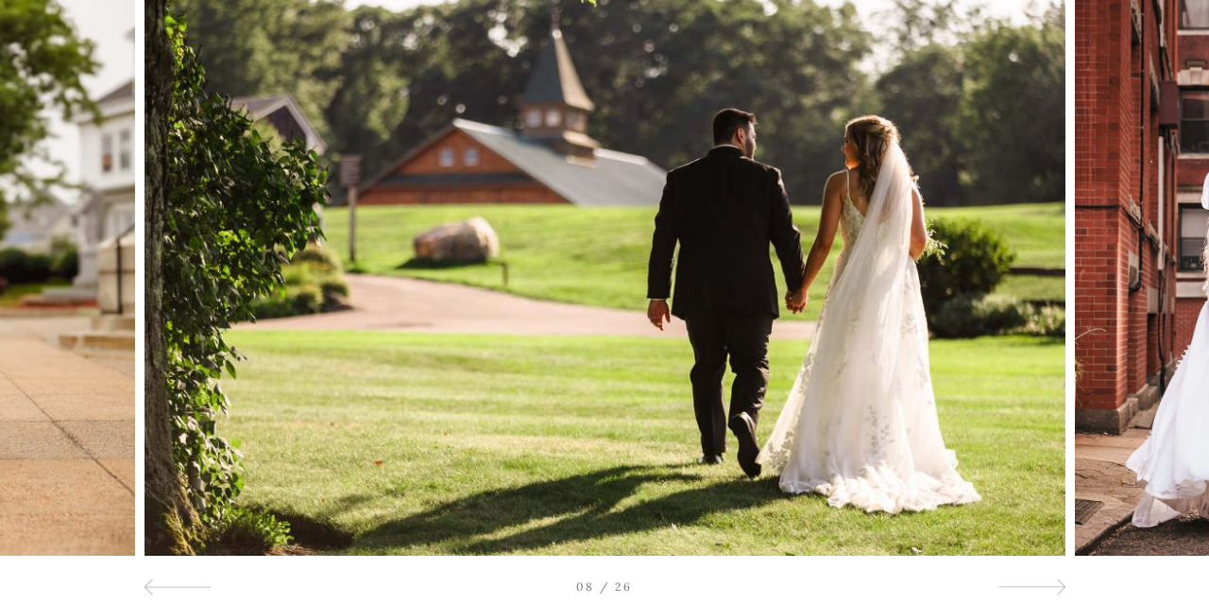
click at [1026, 518] on div at bounding box center [1089, 248] width 242 height 614
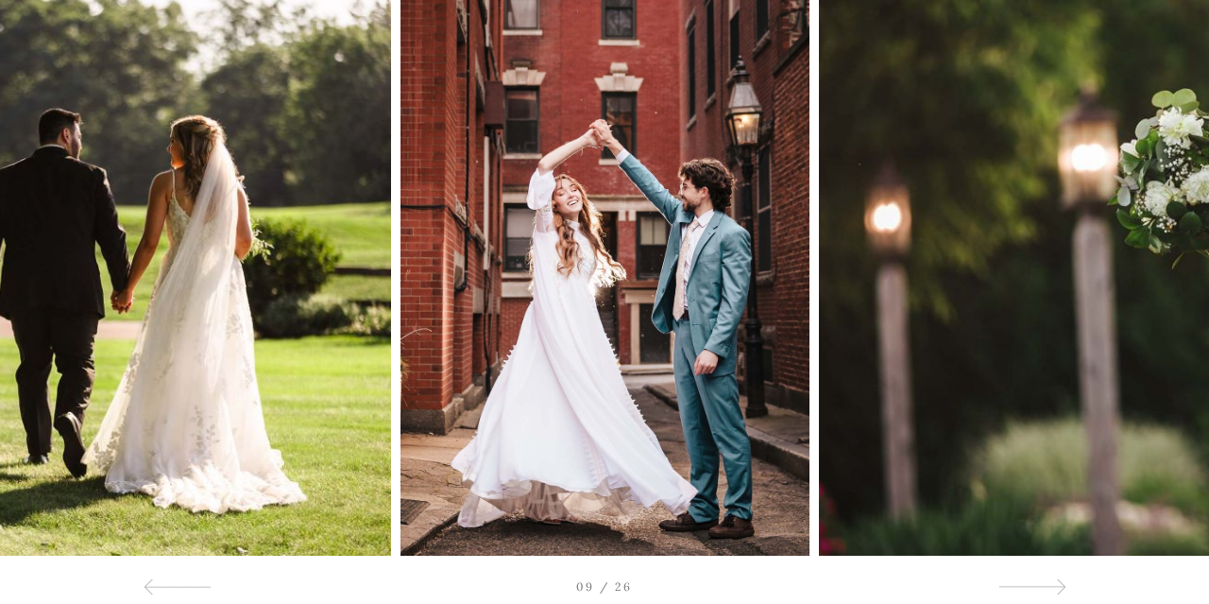
click at [1026, 518] on div at bounding box center [1089, 248] width 242 height 614
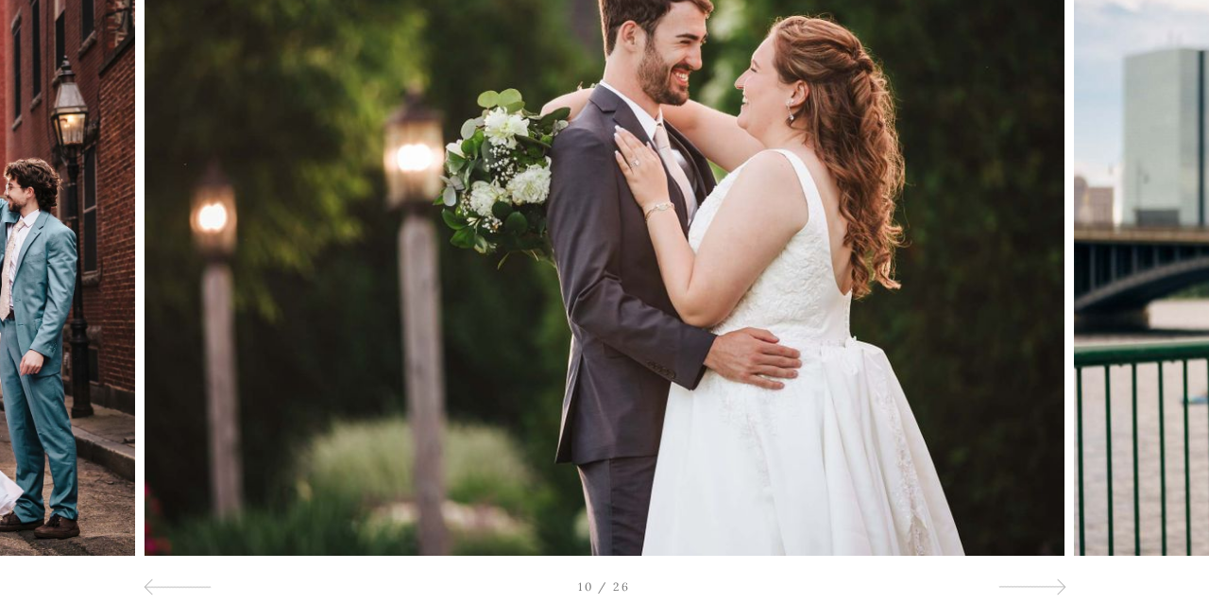
click at [41, 494] on div at bounding box center [121, 248] width 242 height 614
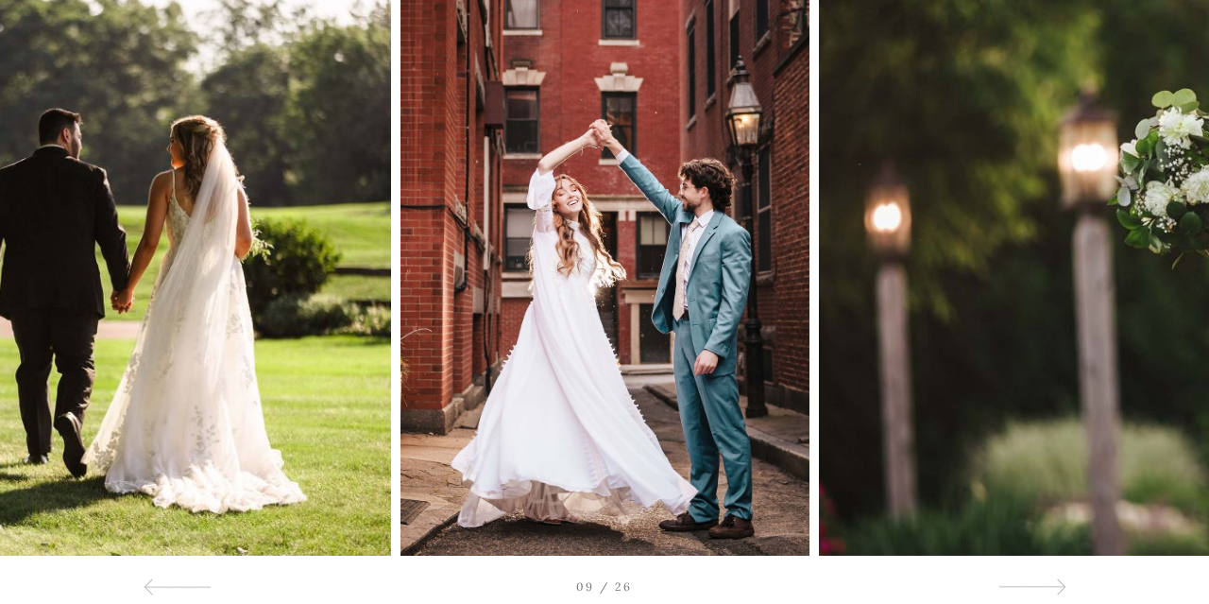
click at [1118, 495] on div at bounding box center [1089, 248] width 242 height 614
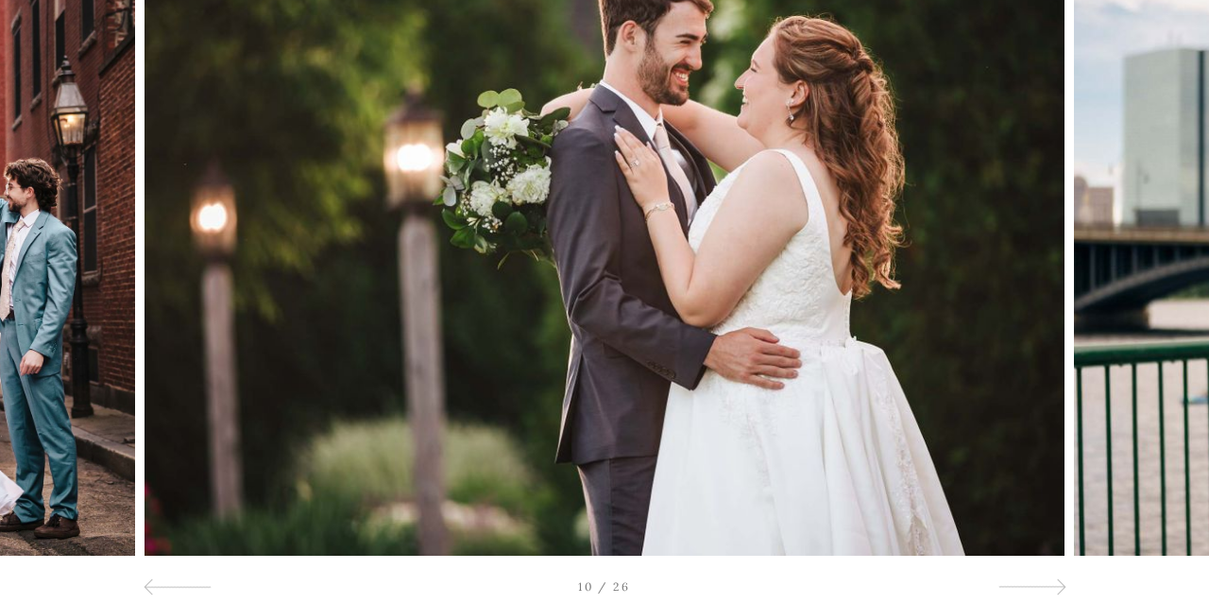
click at [1118, 495] on div at bounding box center [1089, 248] width 242 height 614
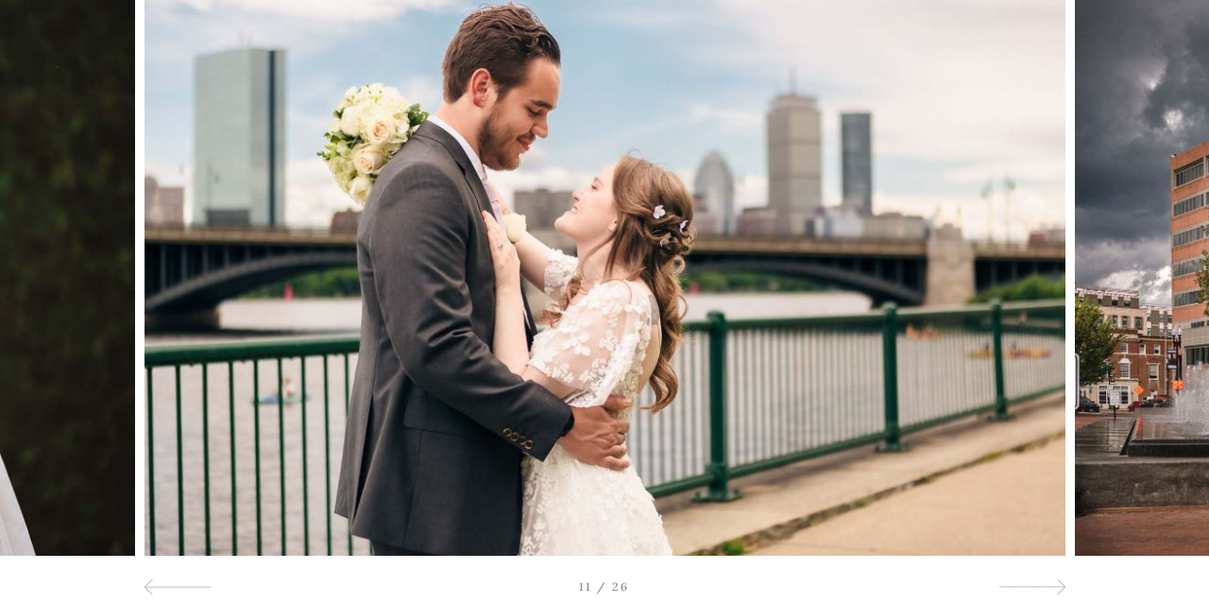
scroll to position [247, 0]
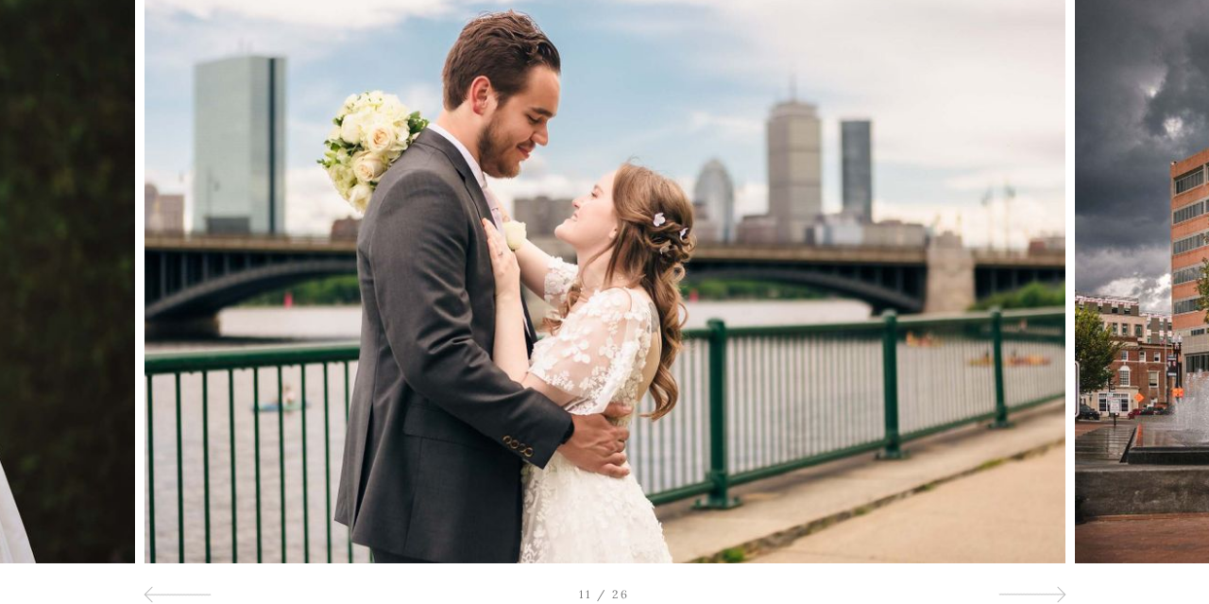
click at [1105, 523] on div at bounding box center [1089, 256] width 242 height 614
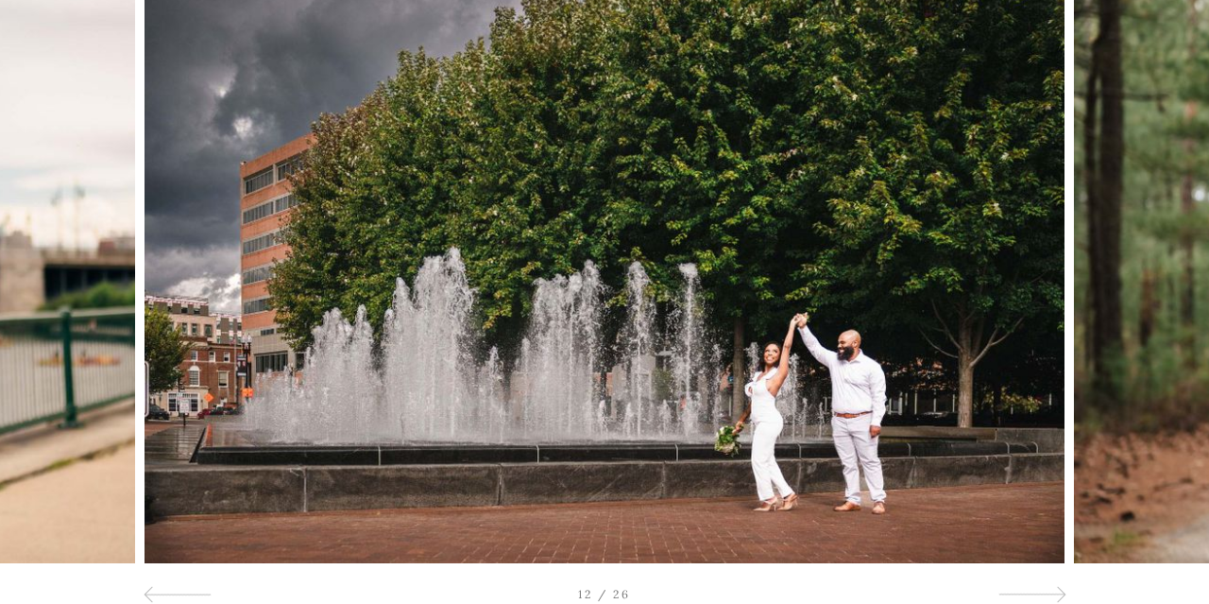
click at [1105, 523] on div at bounding box center [1089, 256] width 242 height 614
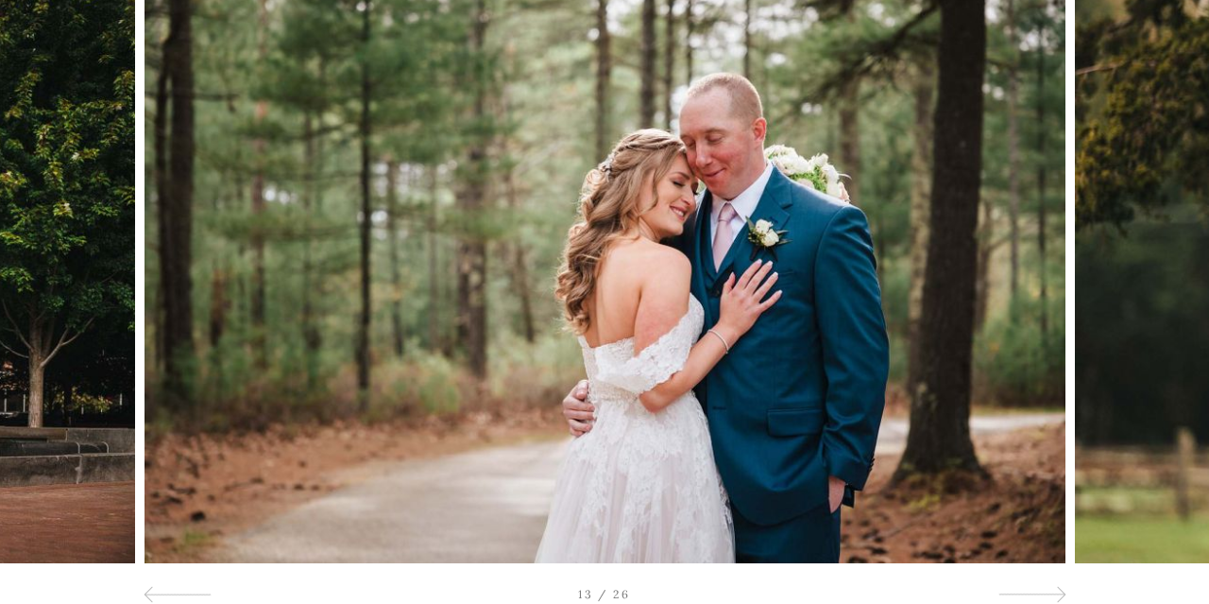
click at [1123, 525] on div at bounding box center [1089, 256] width 242 height 614
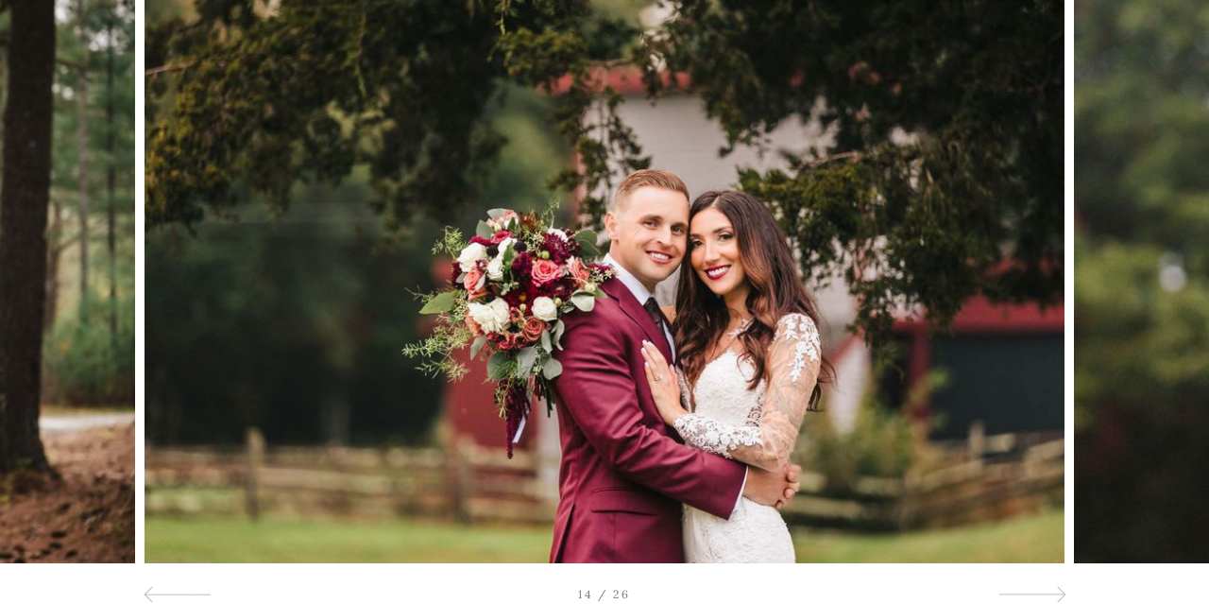
click at [1128, 507] on div at bounding box center [1089, 256] width 242 height 614
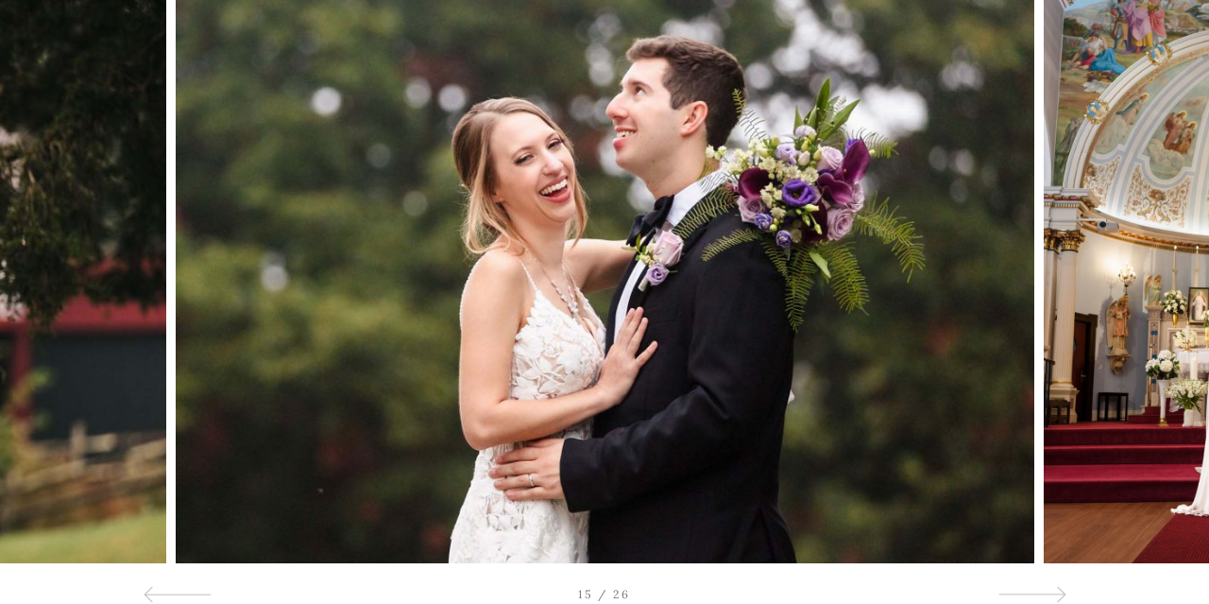
click at [1090, 529] on div at bounding box center [1089, 256] width 242 height 614
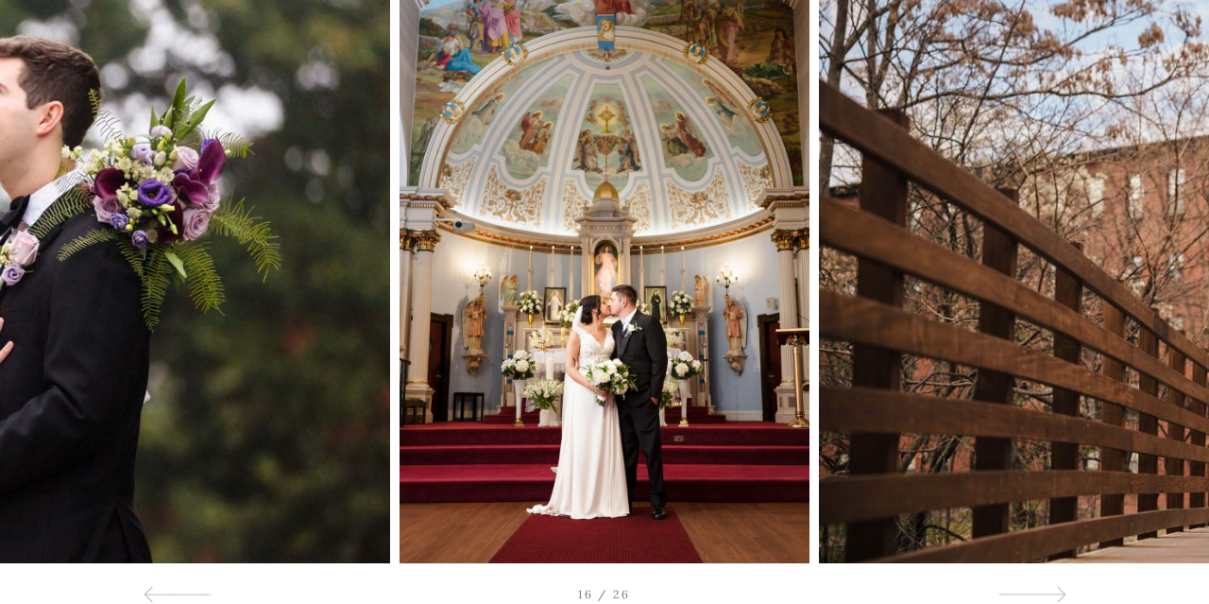
click at [1099, 516] on div at bounding box center [1089, 256] width 242 height 614
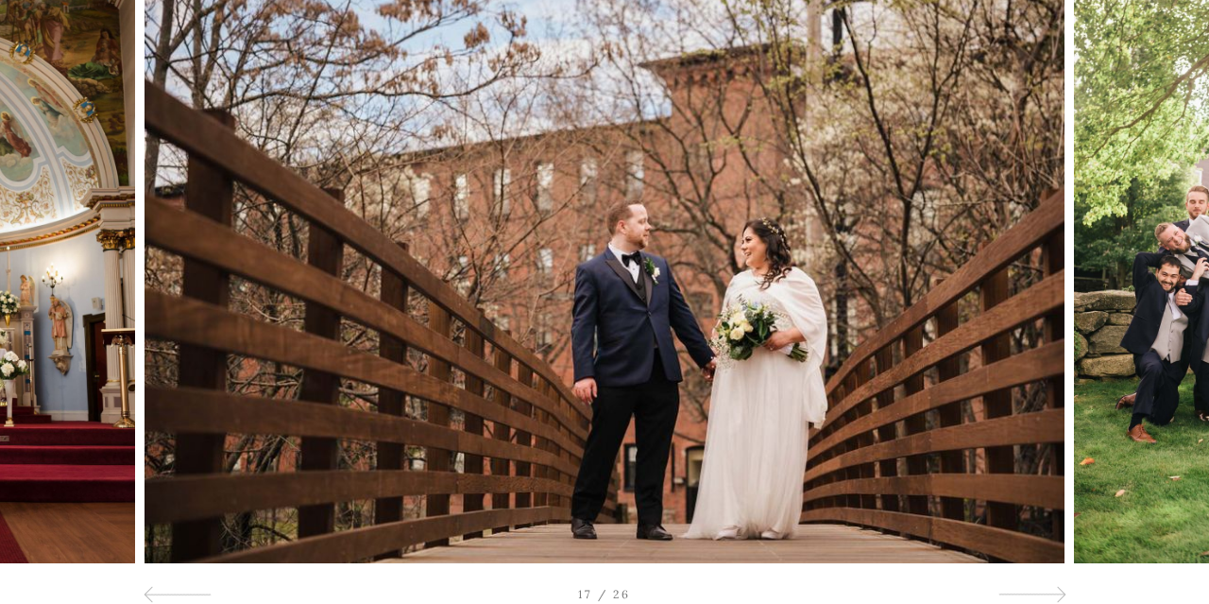
click at [1099, 516] on div at bounding box center [1089, 256] width 242 height 614
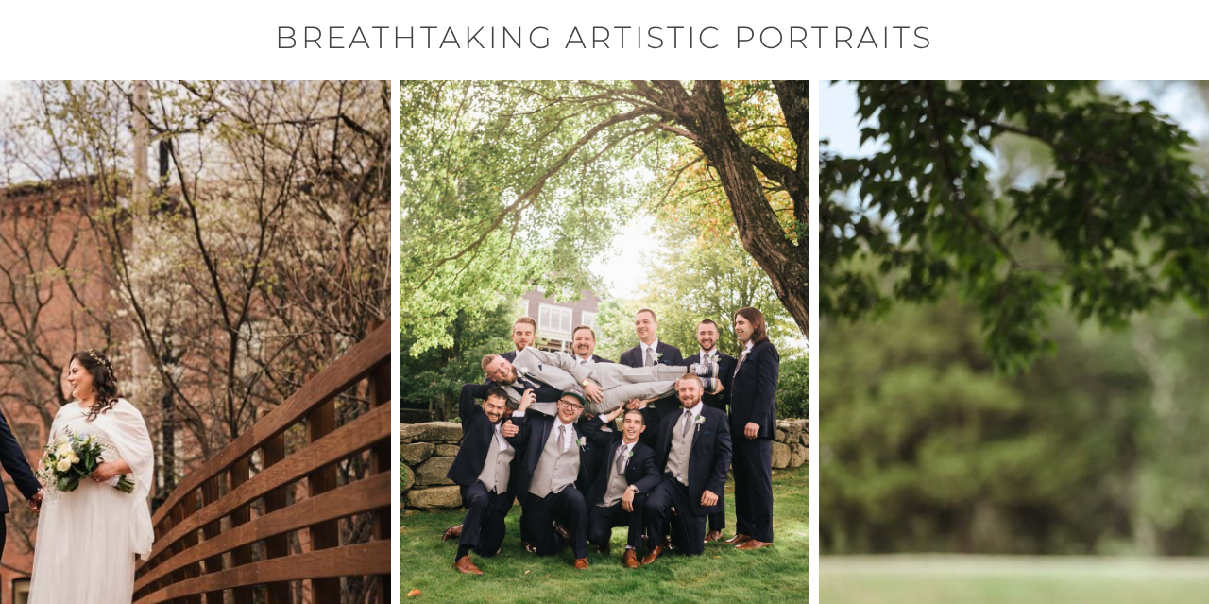
scroll to position [0, 0]
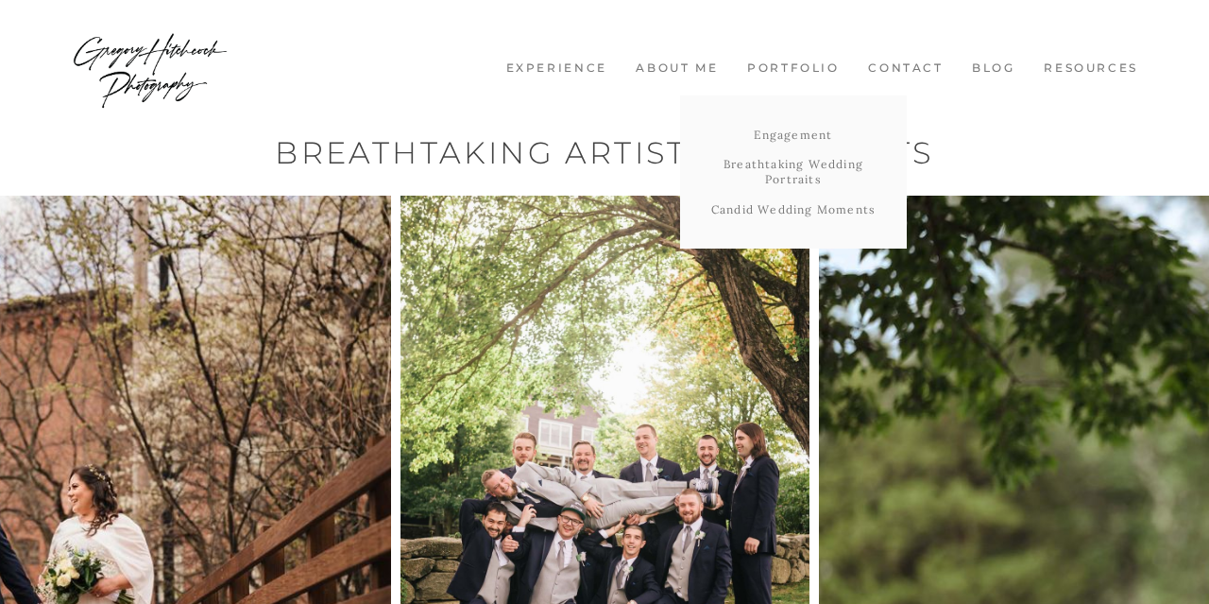
click at [783, 63] on link "Portfolio" at bounding box center [793, 68] width 111 height 16
click at [785, 214] on link "Candid Wedding Moments" at bounding box center [793, 210] width 227 height 30
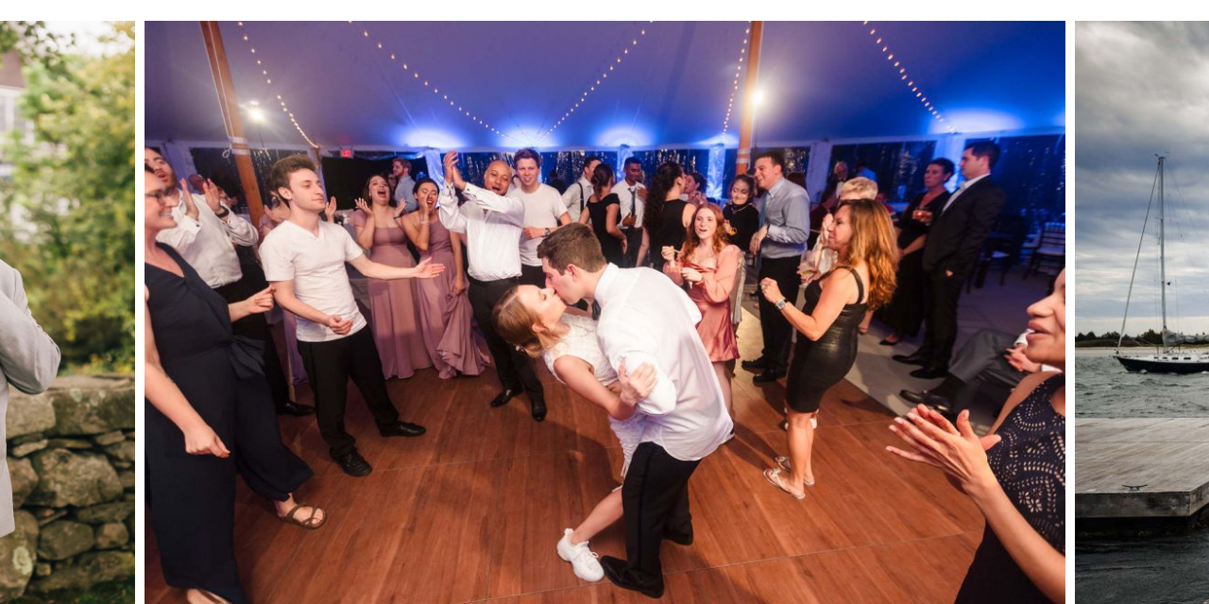
scroll to position [302, 0]
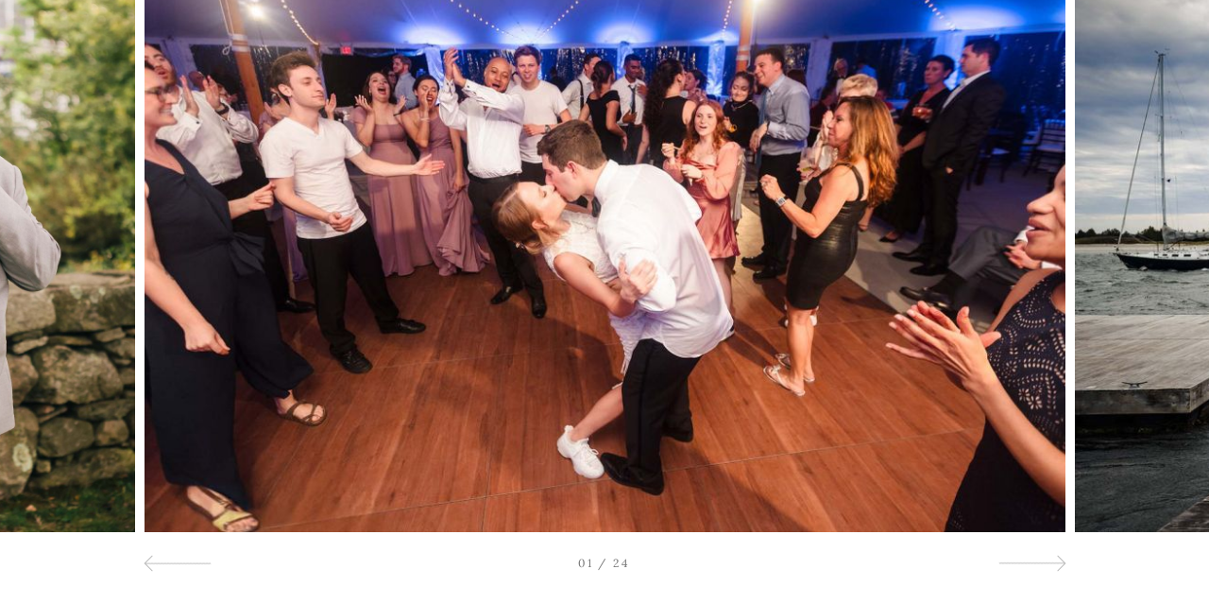
click at [1037, 488] on div at bounding box center [1089, 225] width 242 height 614
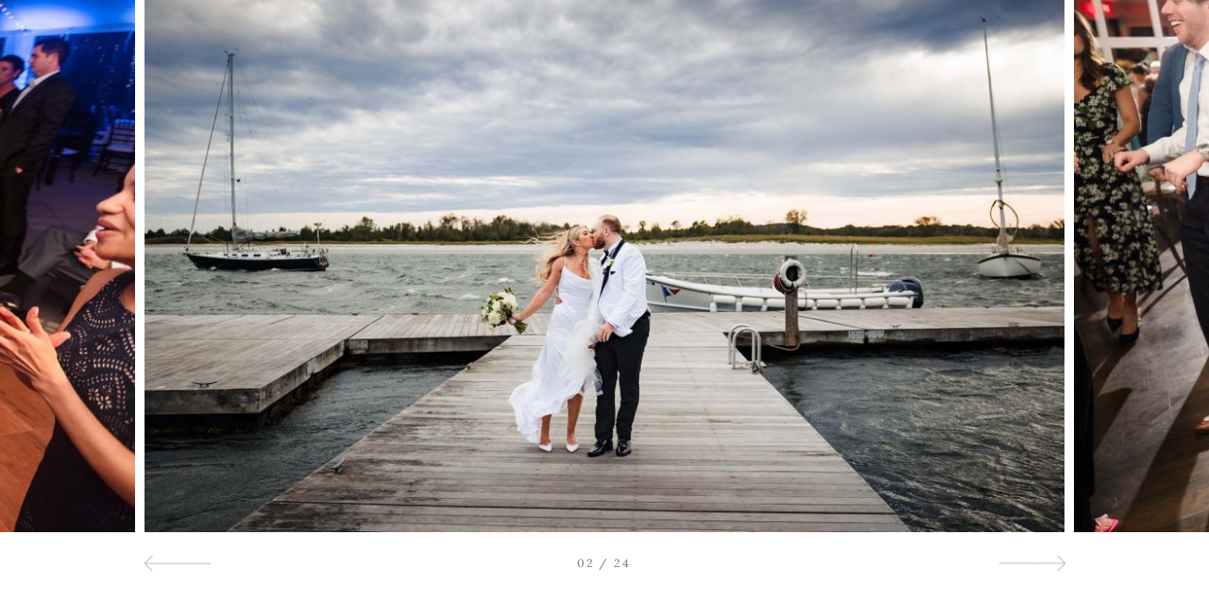
click at [1037, 488] on div at bounding box center [1089, 225] width 242 height 614
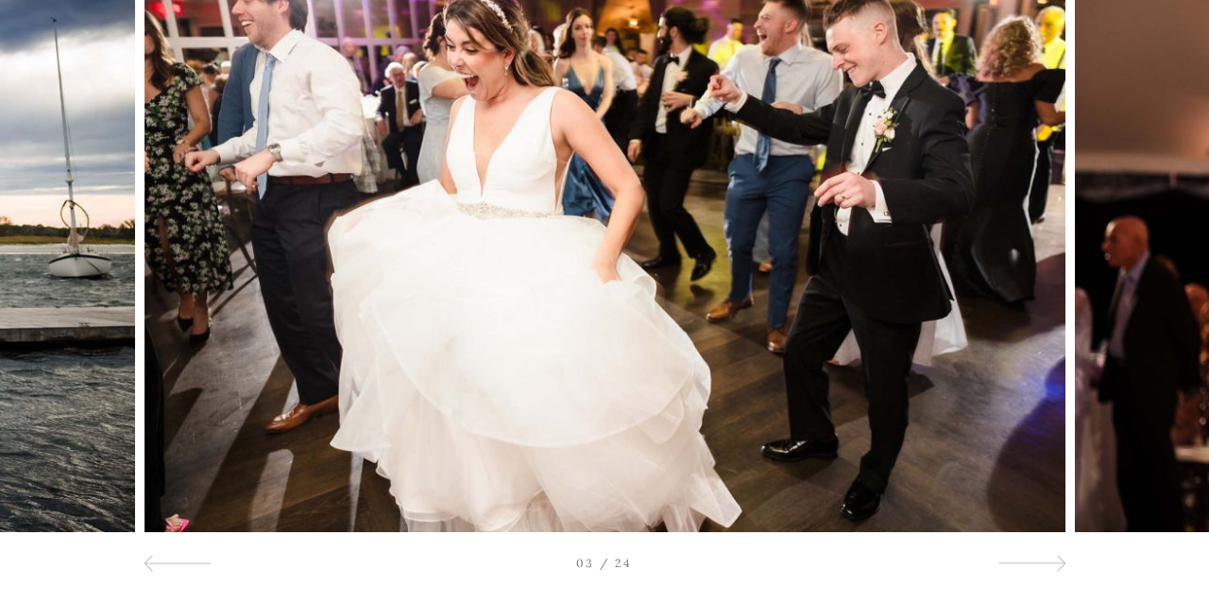
click at [1037, 488] on div at bounding box center [1089, 225] width 242 height 614
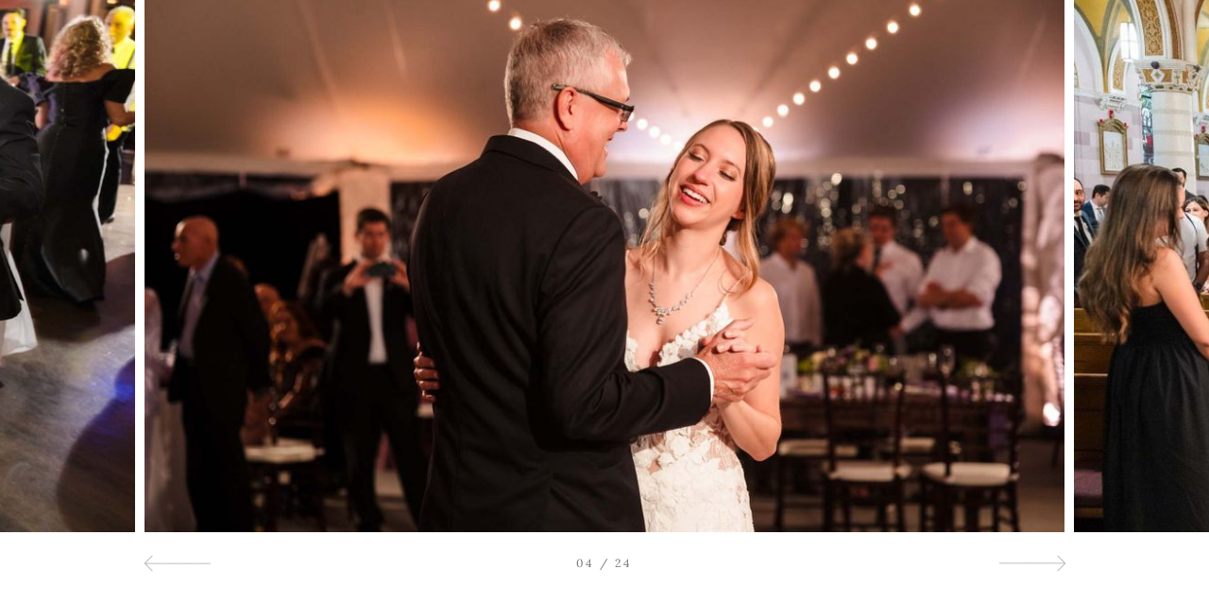
scroll to position [276, 0]
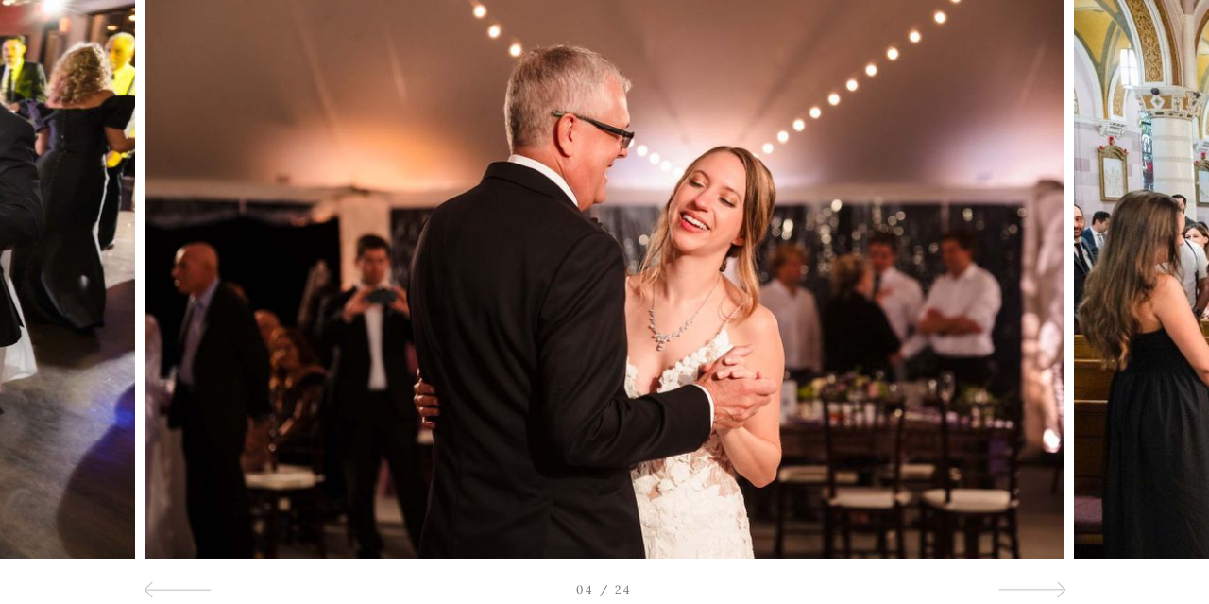
click at [1037, 488] on div at bounding box center [1089, 251] width 242 height 614
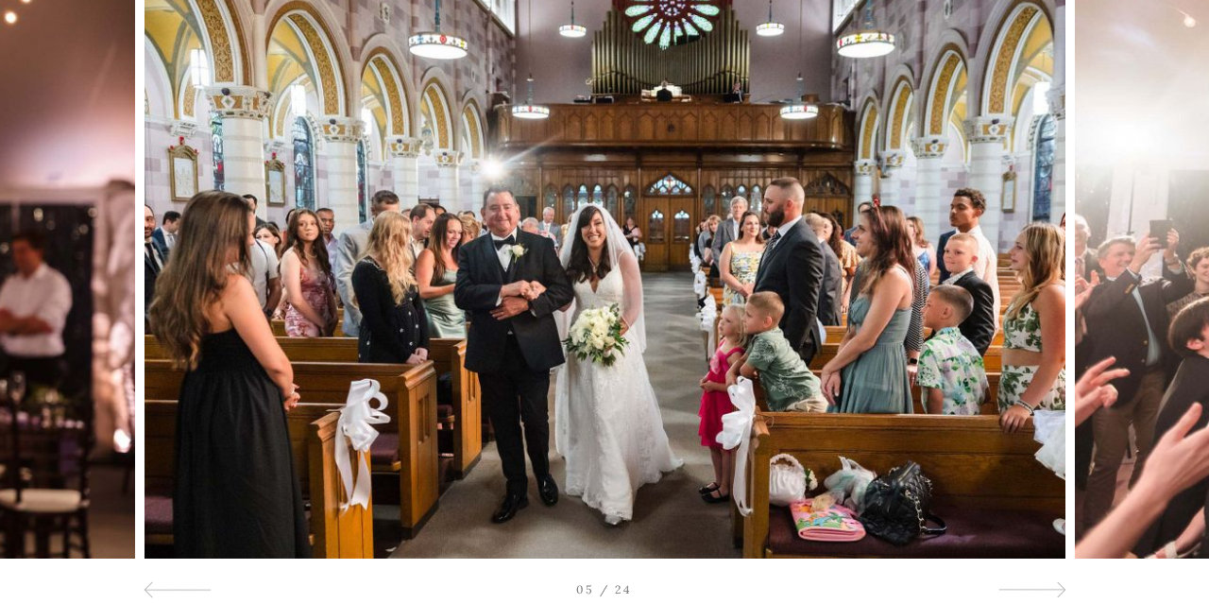
click at [1037, 488] on div at bounding box center [1089, 251] width 242 height 614
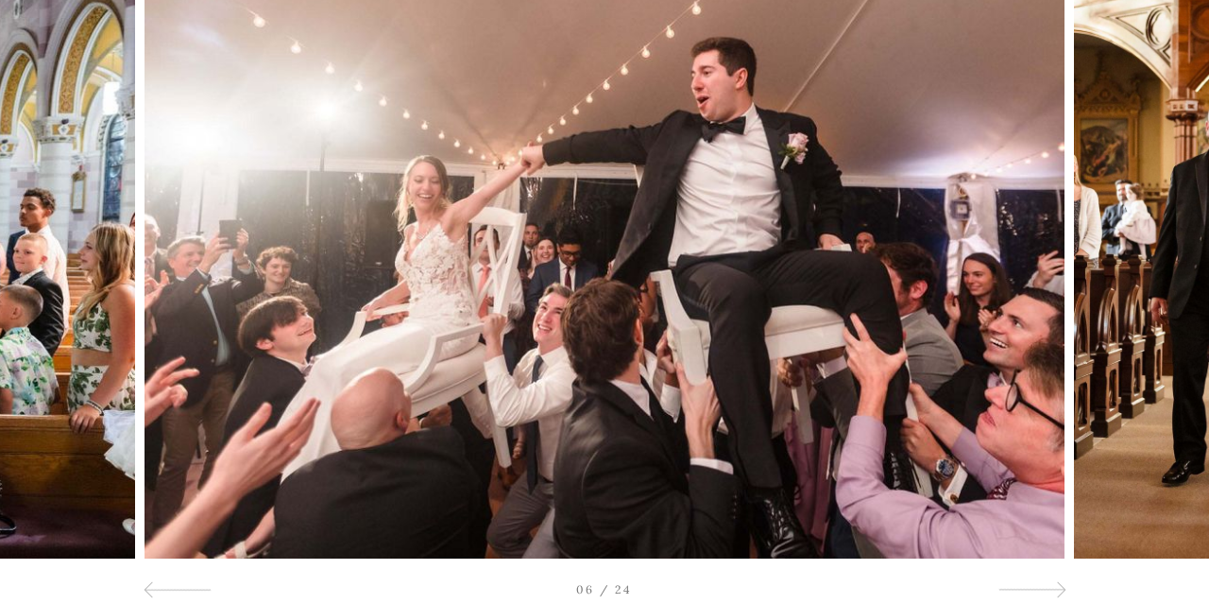
click at [1037, 488] on div at bounding box center [1089, 251] width 242 height 614
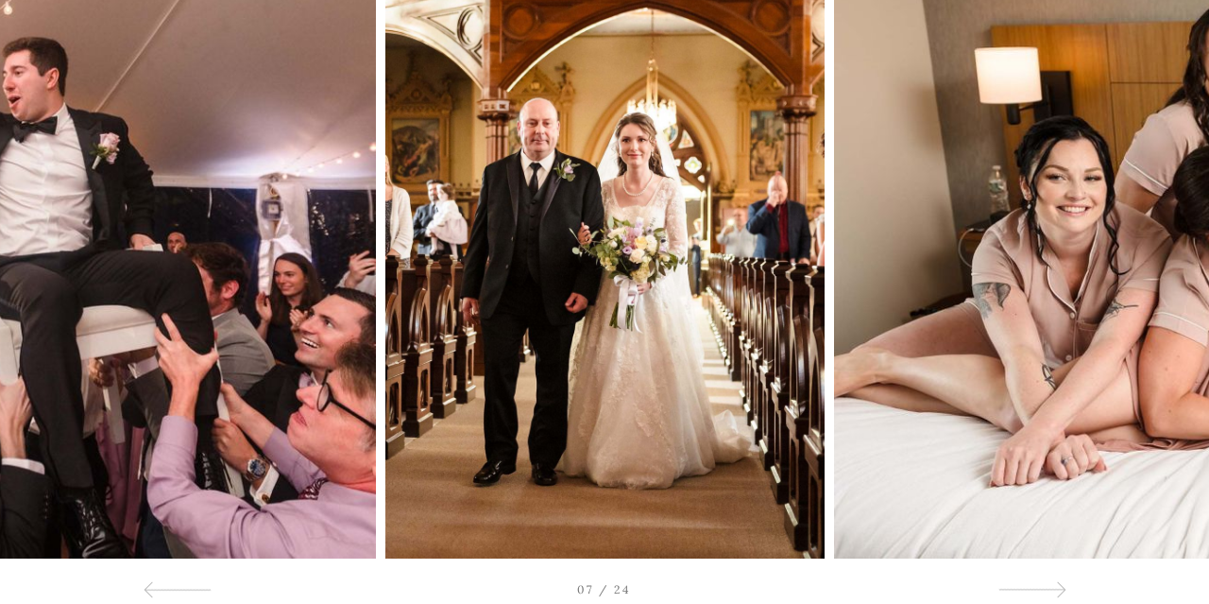
click at [1037, 488] on div at bounding box center [1089, 251] width 242 height 614
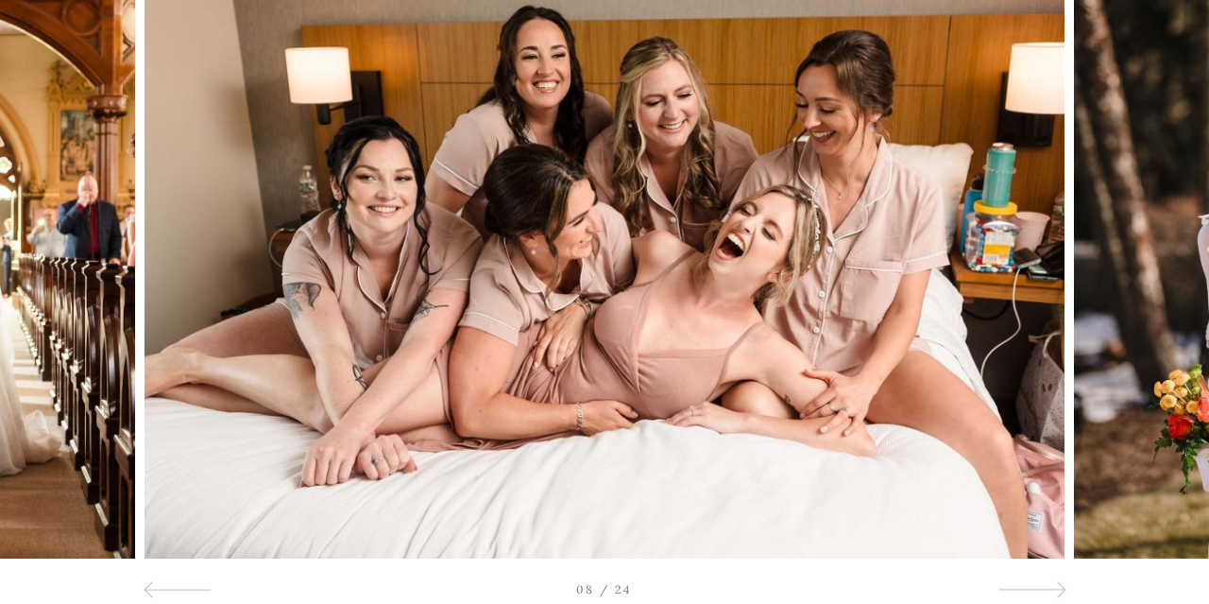
click at [1037, 488] on div at bounding box center [1089, 251] width 242 height 614
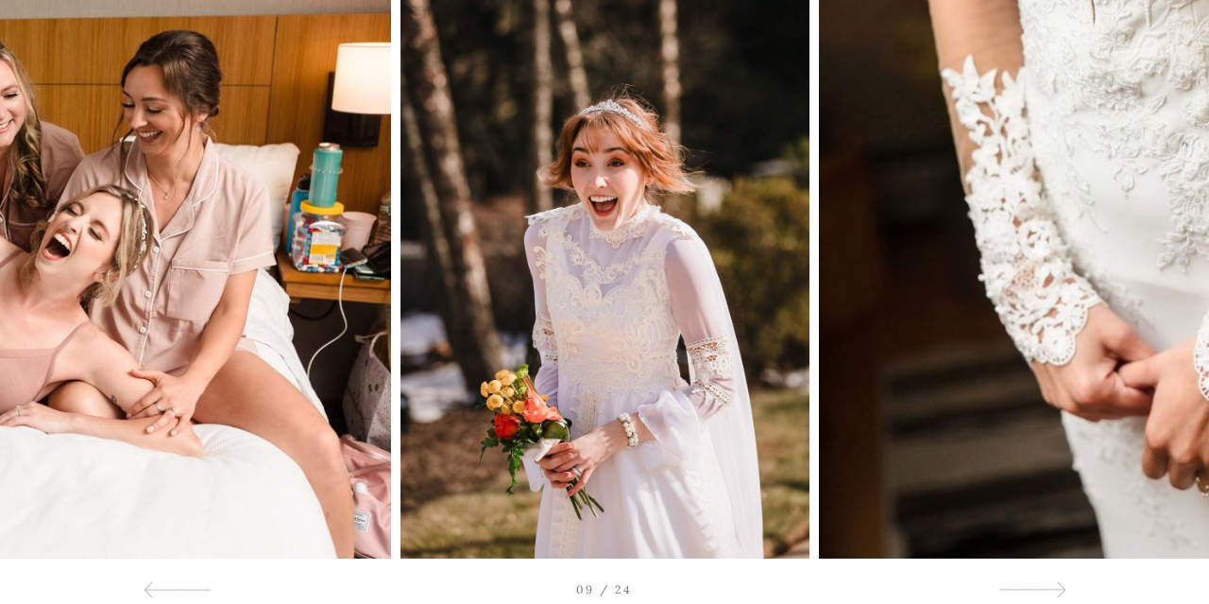
click at [1037, 488] on div at bounding box center [1089, 251] width 242 height 614
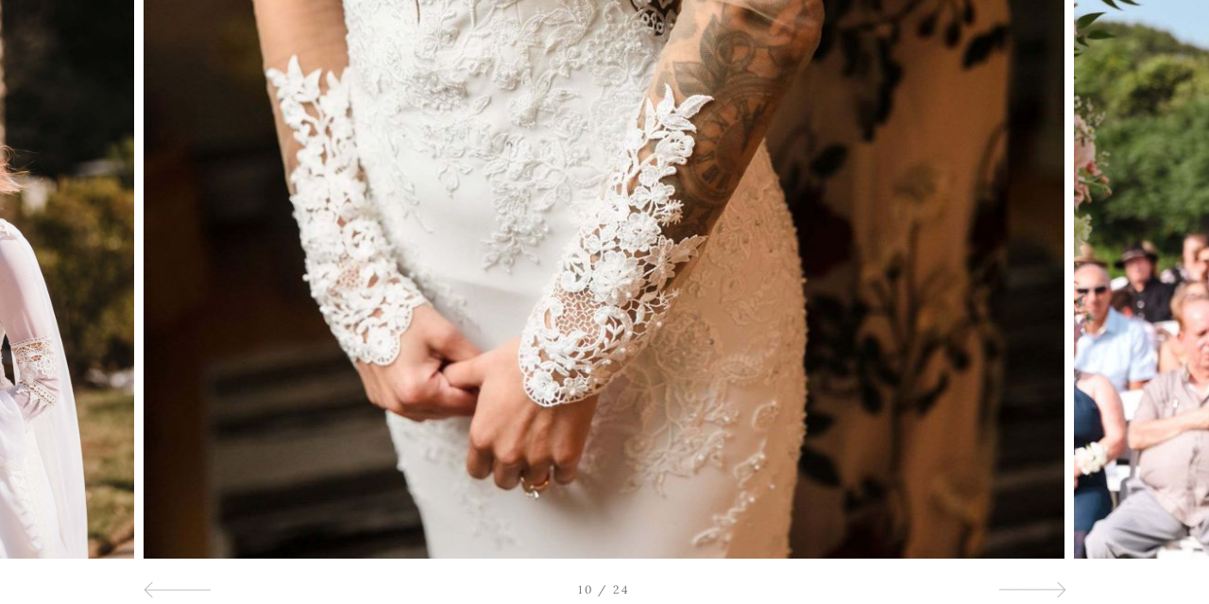
click at [1037, 488] on div at bounding box center [1089, 251] width 242 height 614
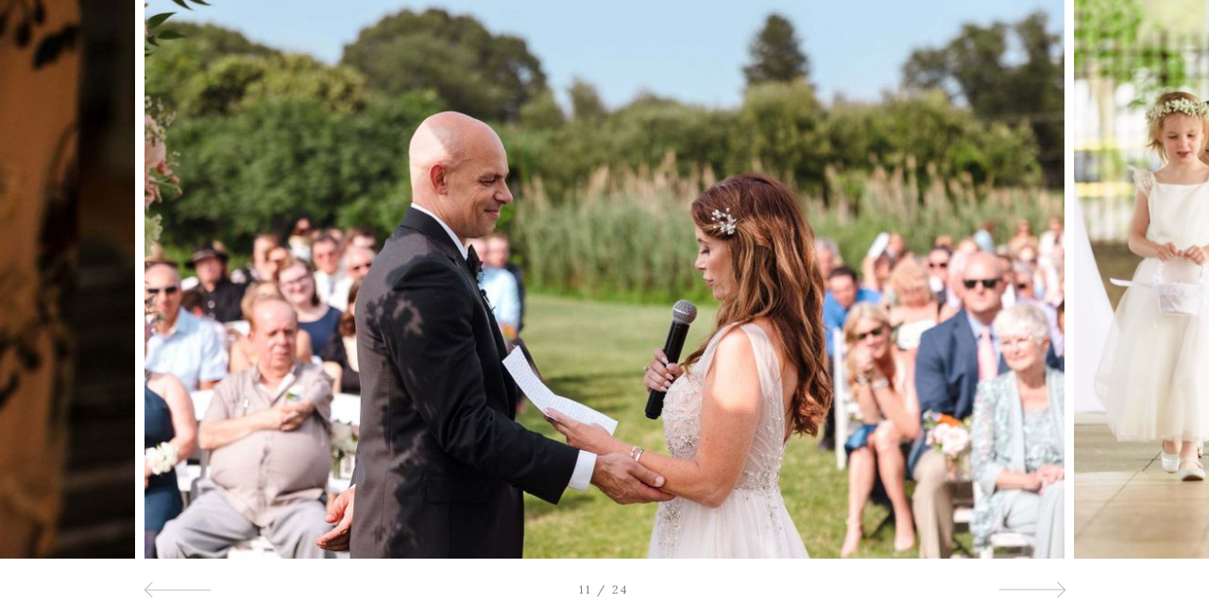
click at [1037, 488] on div at bounding box center [1089, 251] width 242 height 614
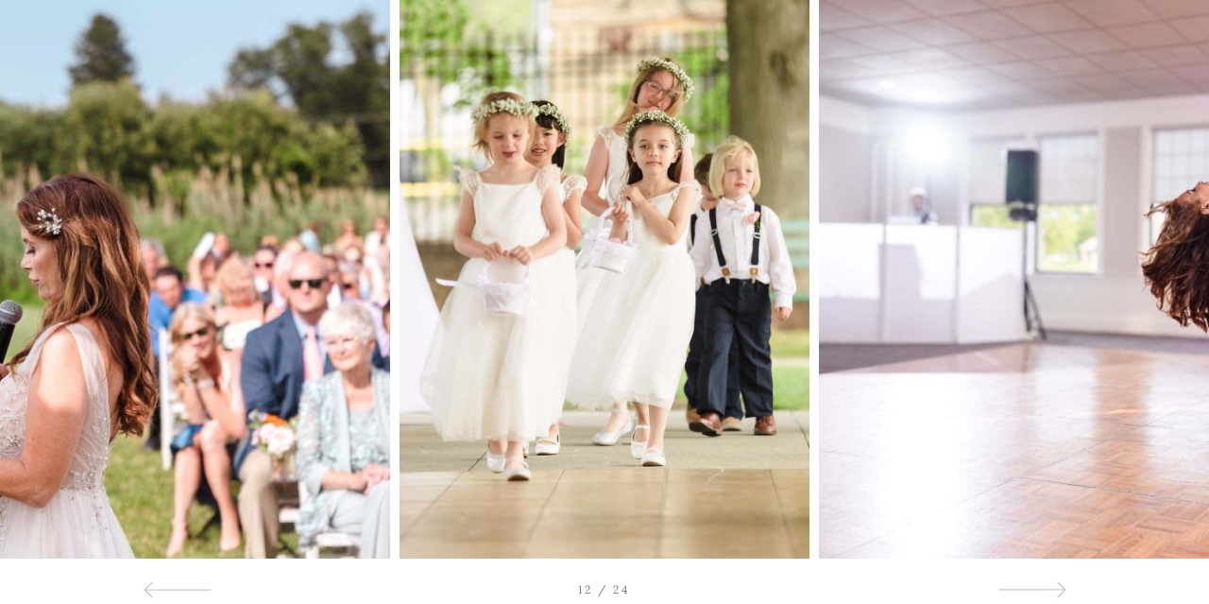
click at [1037, 488] on div at bounding box center [1089, 251] width 242 height 614
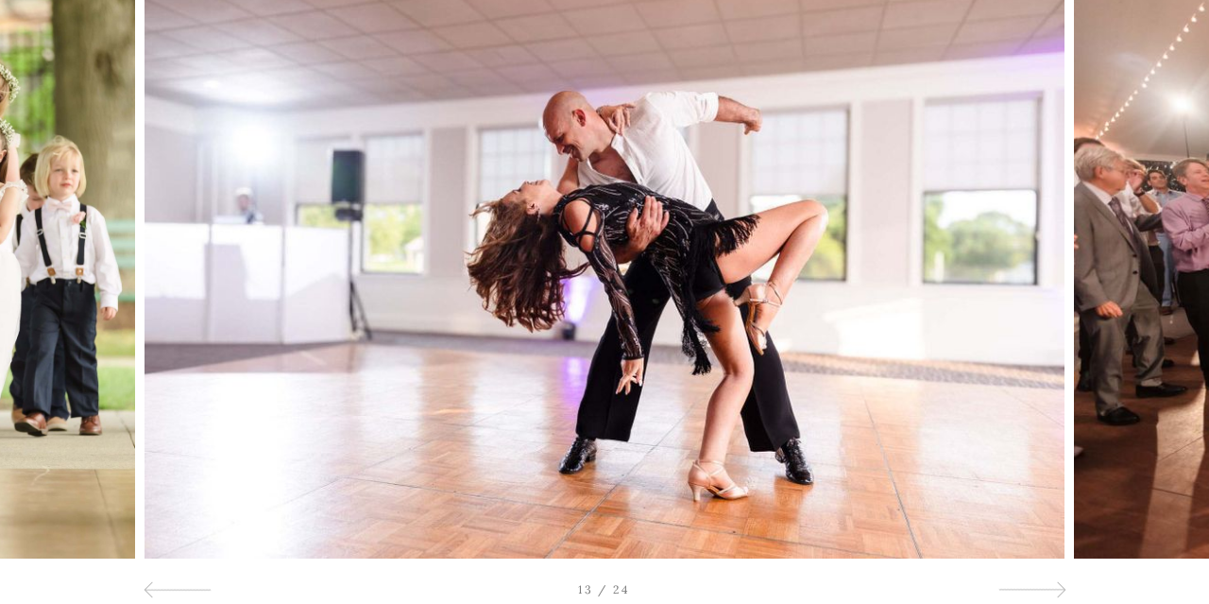
click at [1037, 488] on div at bounding box center [1089, 251] width 242 height 614
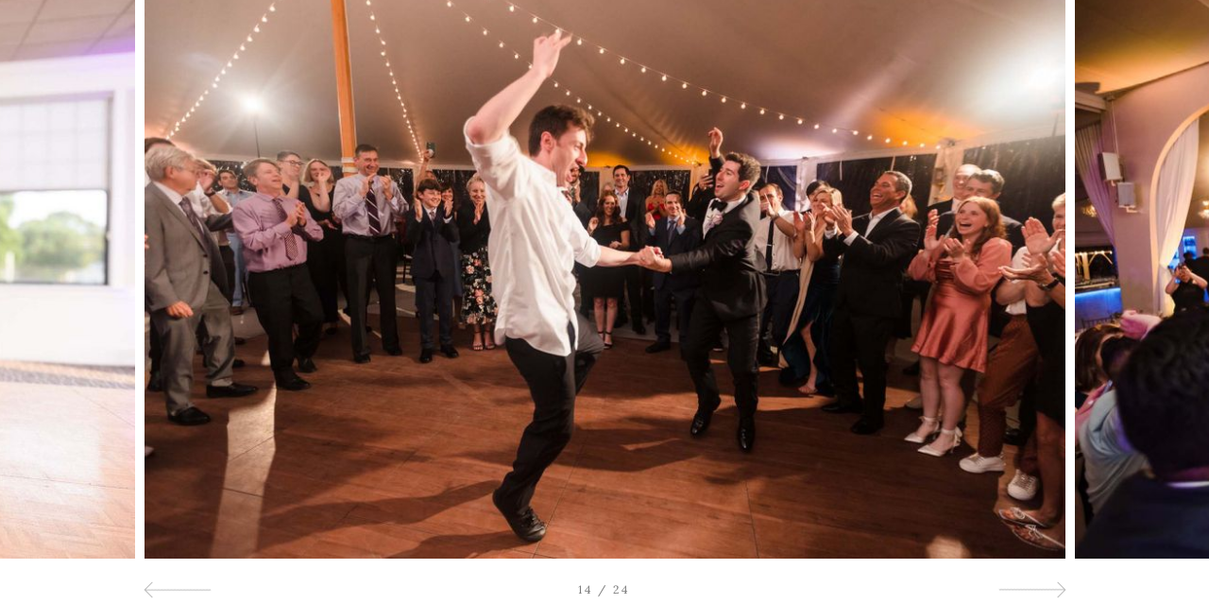
click at [1037, 488] on div at bounding box center [1089, 251] width 242 height 614
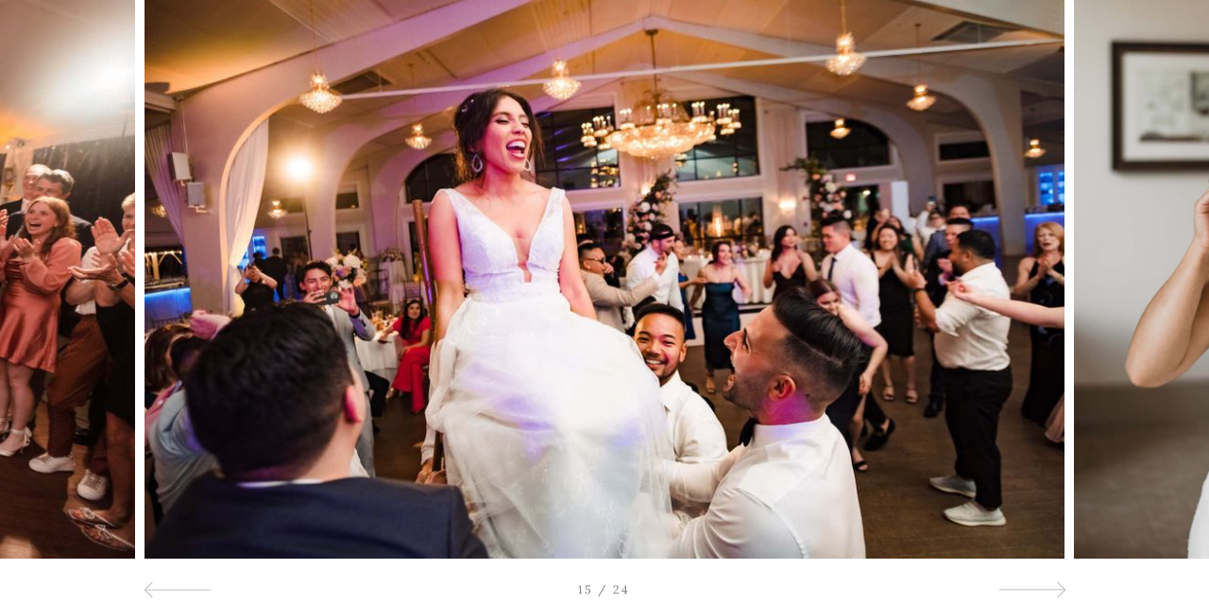
click at [1037, 488] on div at bounding box center [1089, 251] width 242 height 614
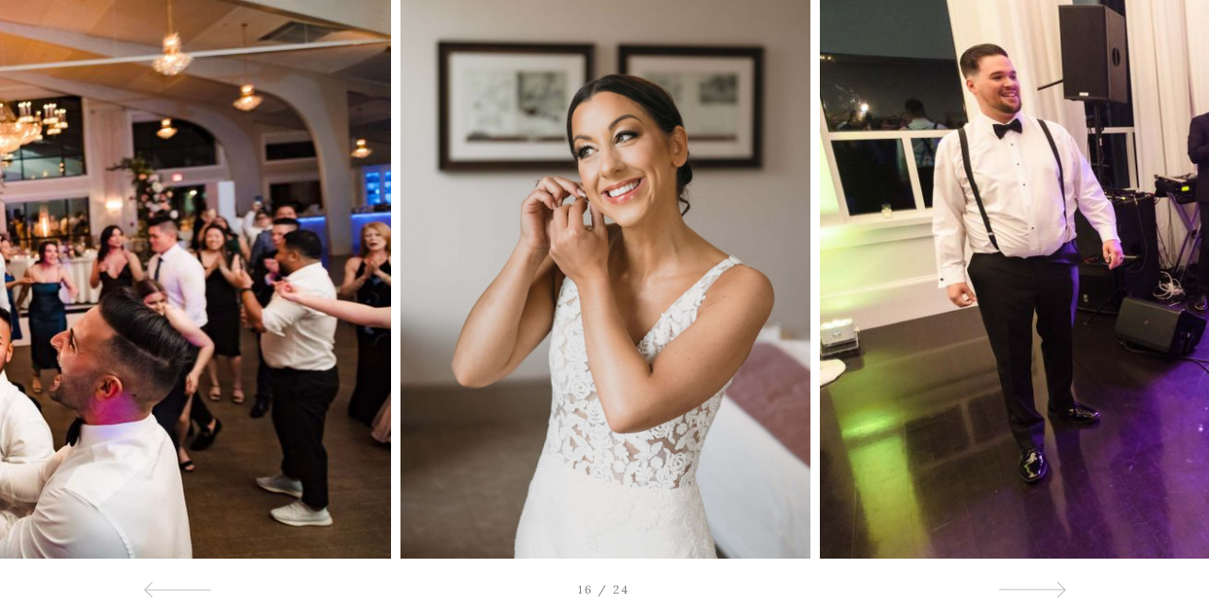
click at [1037, 488] on div at bounding box center [1089, 251] width 242 height 614
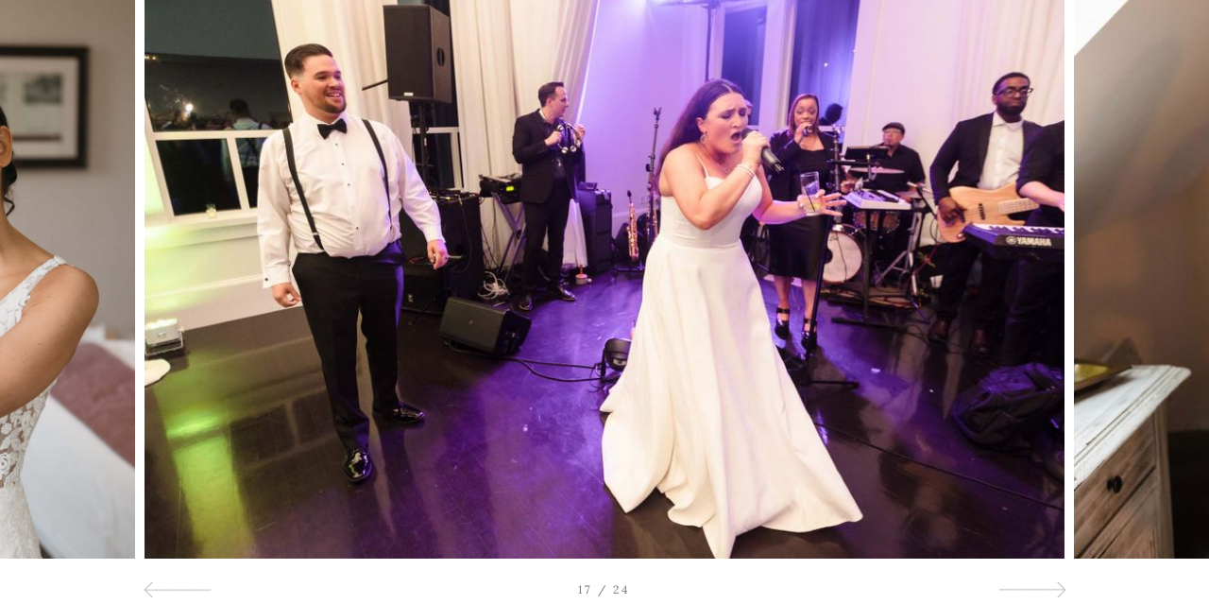
click at [1037, 488] on div at bounding box center [1089, 251] width 242 height 614
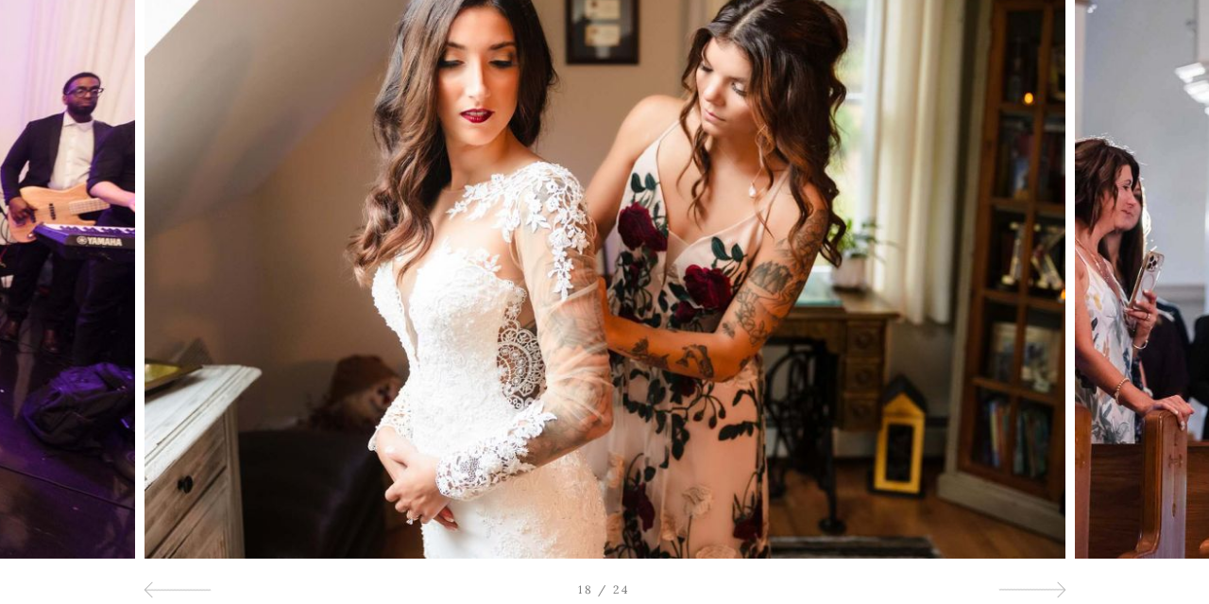
click at [1037, 488] on div at bounding box center [1089, 251] width 242 height 614
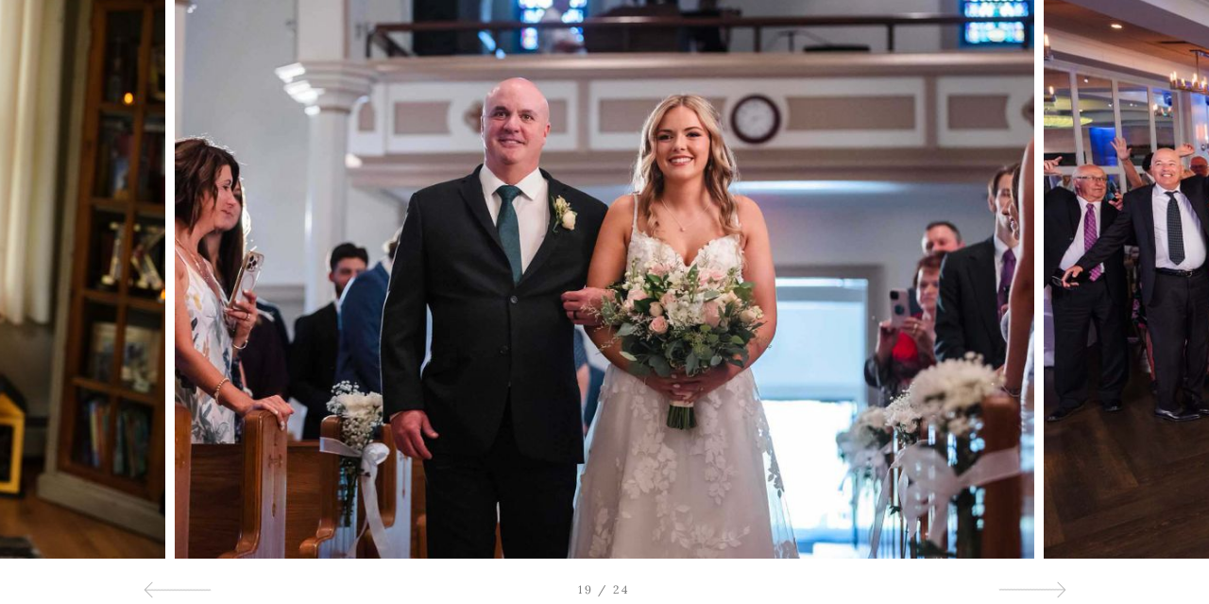
click at [1037, 488] on div at bounding box center [1089, 251] width 242 height 614
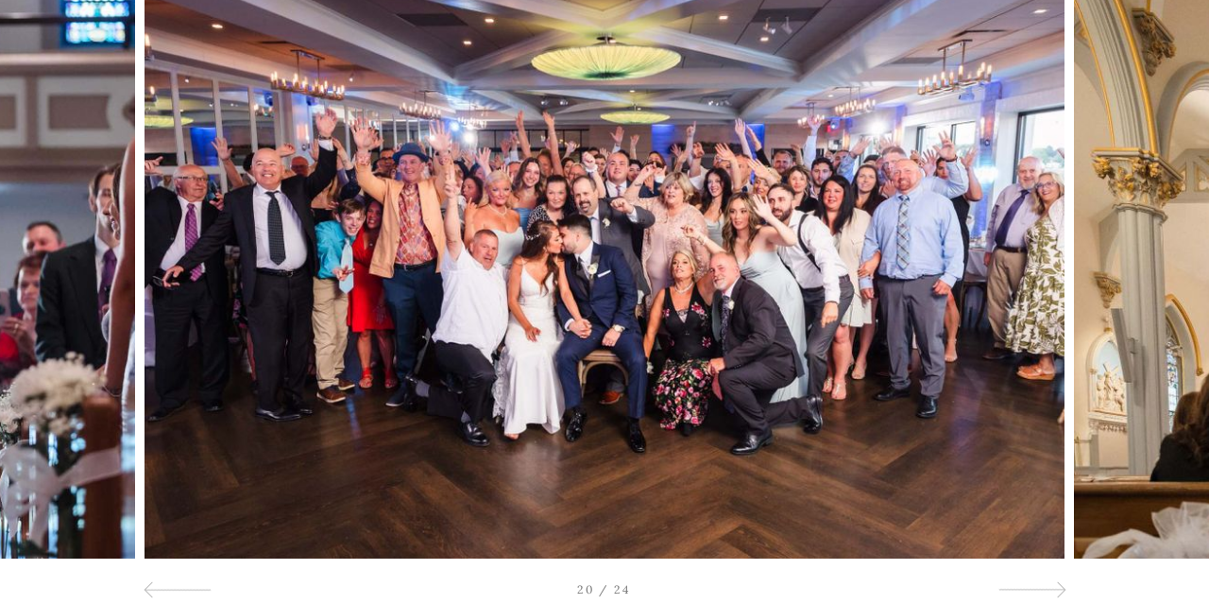
click at [1037, 488] on div at bounding box center [1089, 251] width 242 height 614
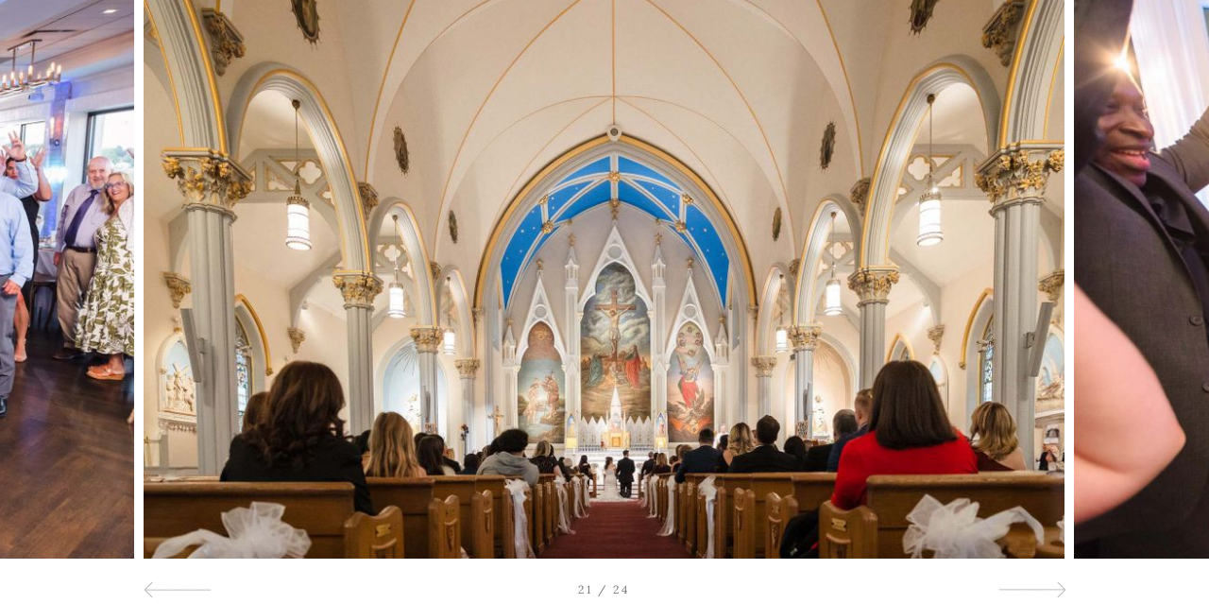
click at [1037, 488] on div at bounding box center [1089, 251] width 242 height 614
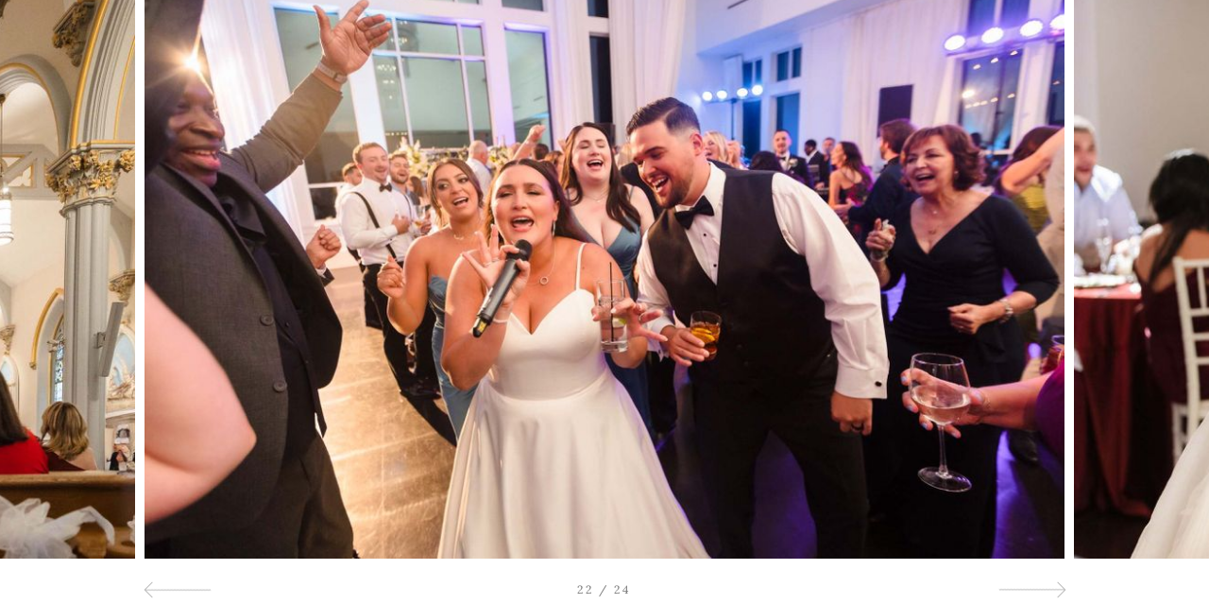
click at [1037, 488] on div at bounding box center [1089, 251] width 242 height 614
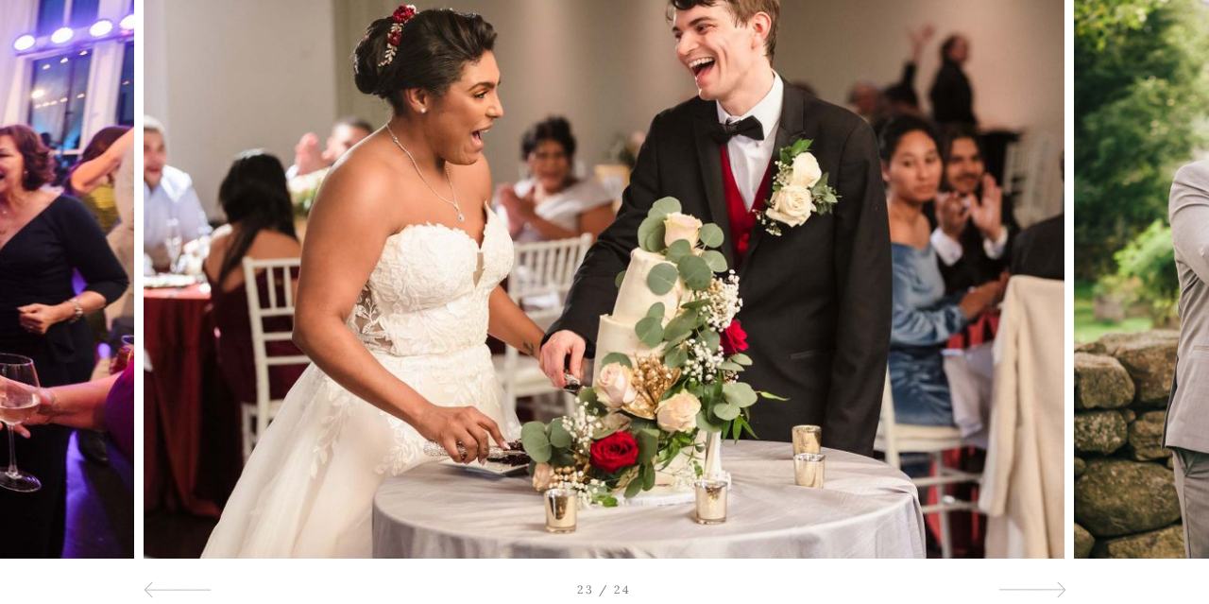
click at [1037, 488] on div at bounding box center [1089, 251] width 242 height 614
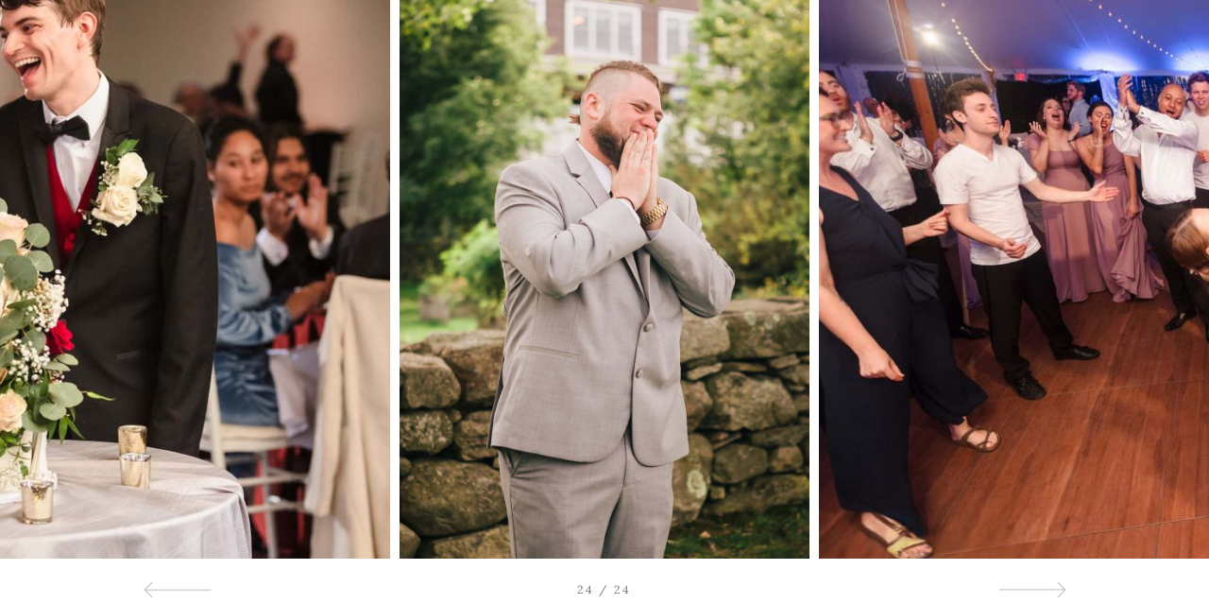
click at [1037, 488] on div at bounding box center [1089, 251] width 242 height 614
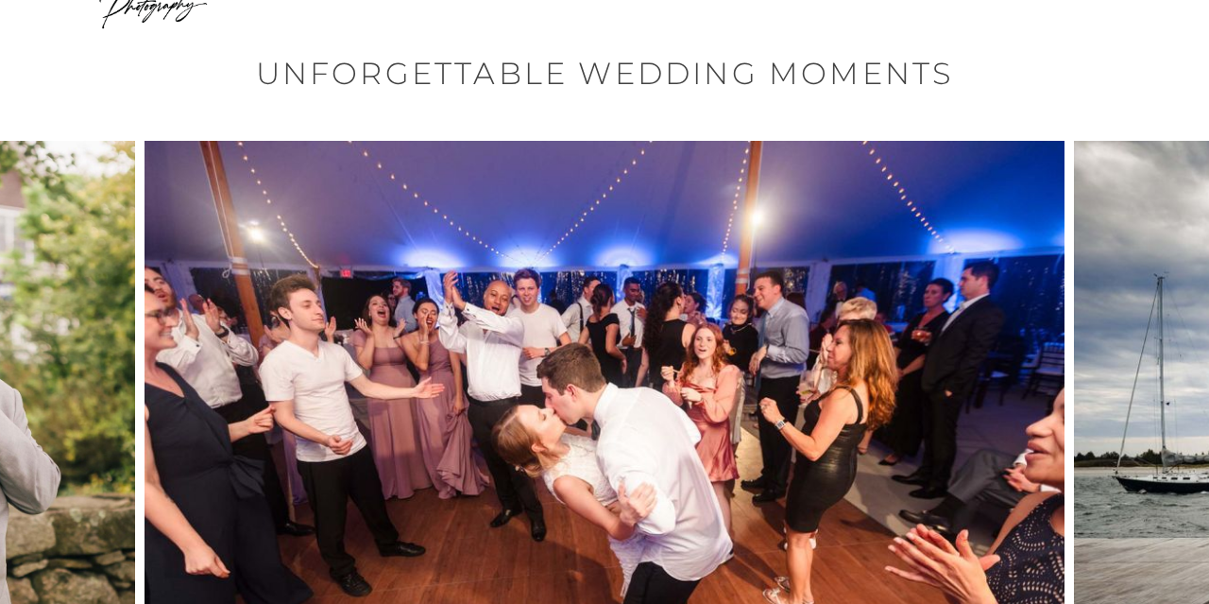
scroll to position [0, 0]
